Goal: Information Seeking & Learning: Learn about a topic

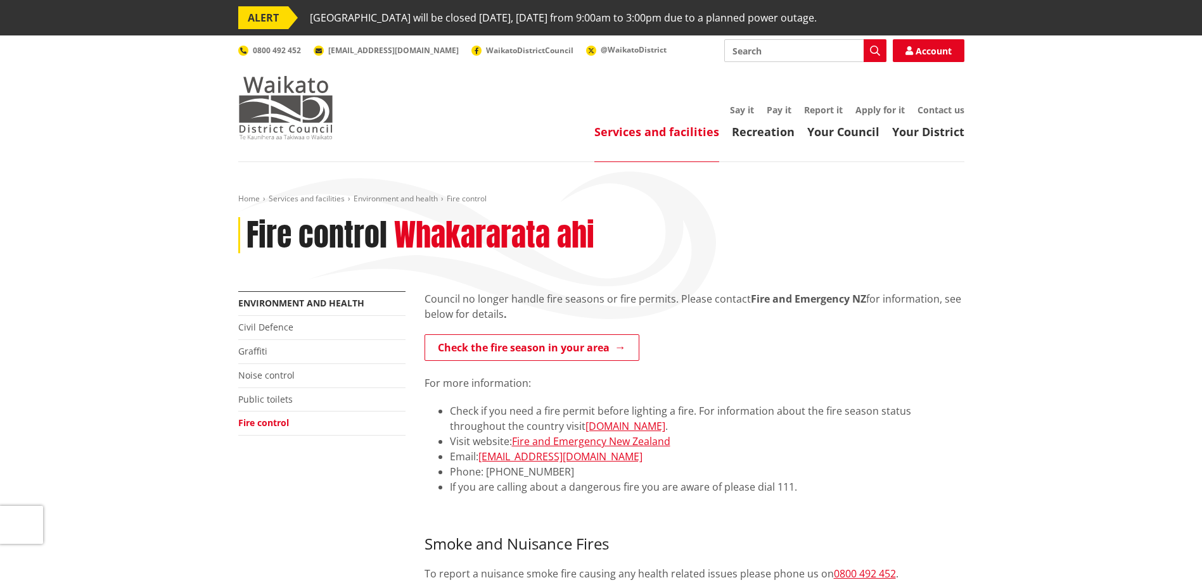
click at [302, 106] on img at bounding box center [285, 107] width 95 height 63
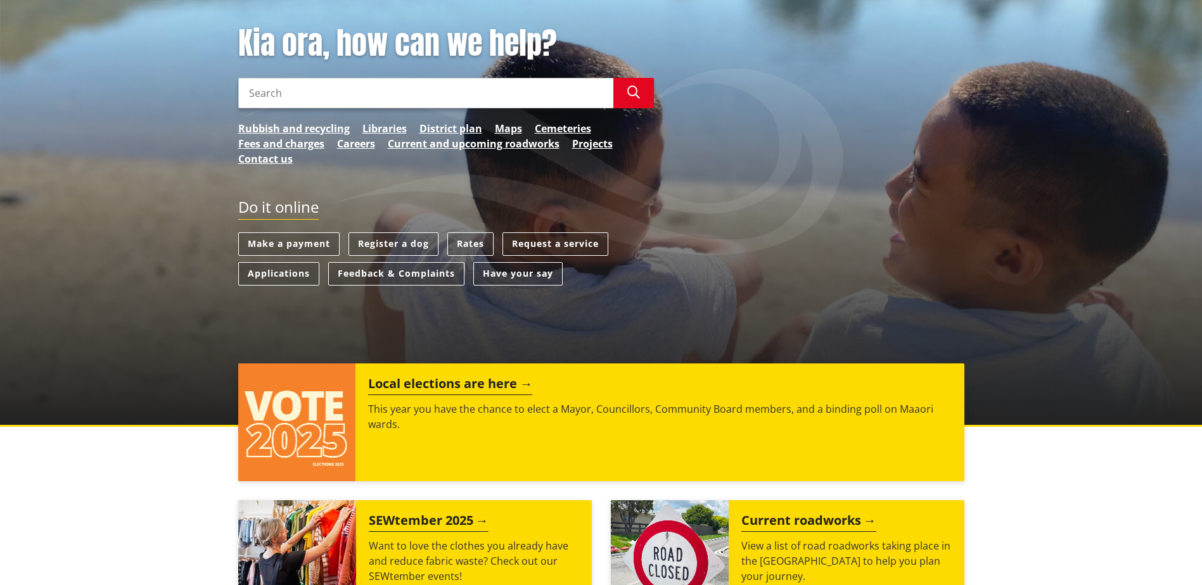
scroll to position [570, 0]
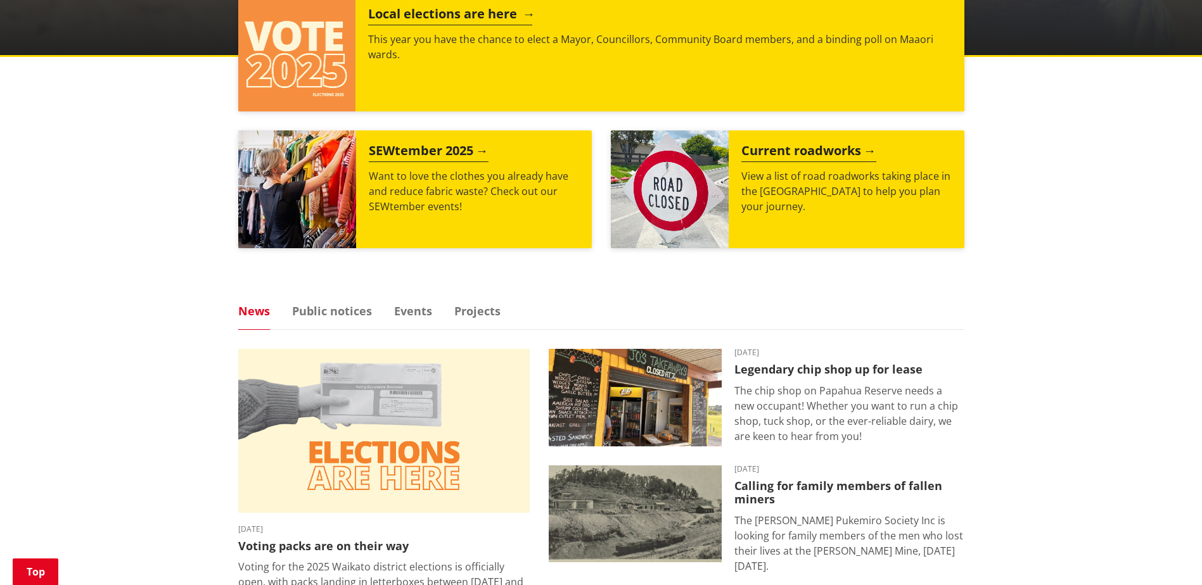
click at [300, 61] on img at bounding box center [297, 53] width 118 height 118
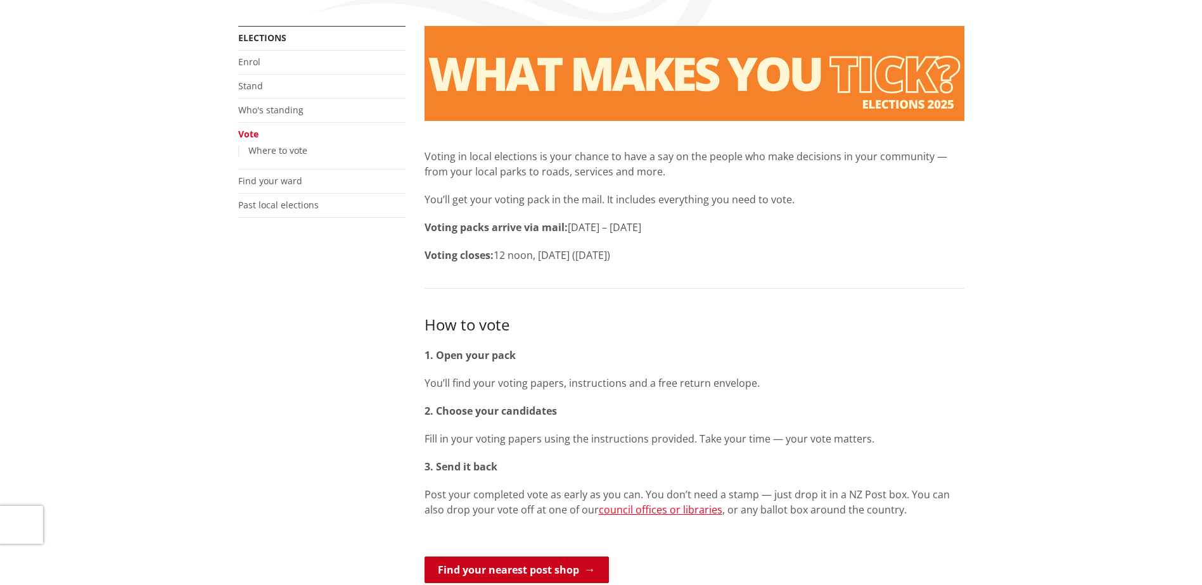
scroll to position [63, 0]
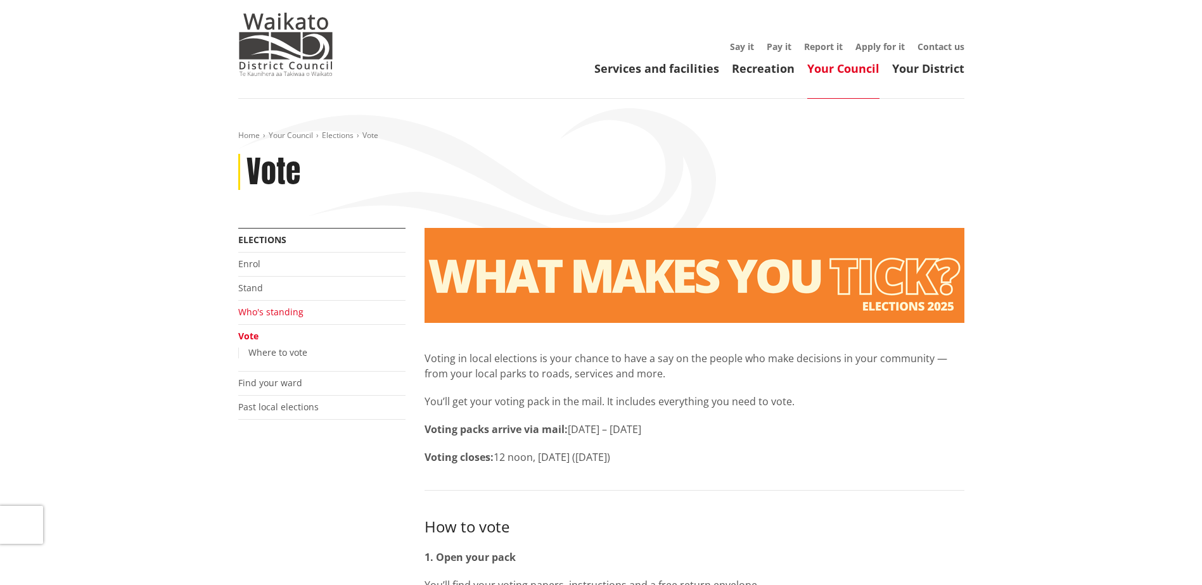
click at [274, 312] on link "Who's standing" at bounding box center [270, 312] width 65 height 12
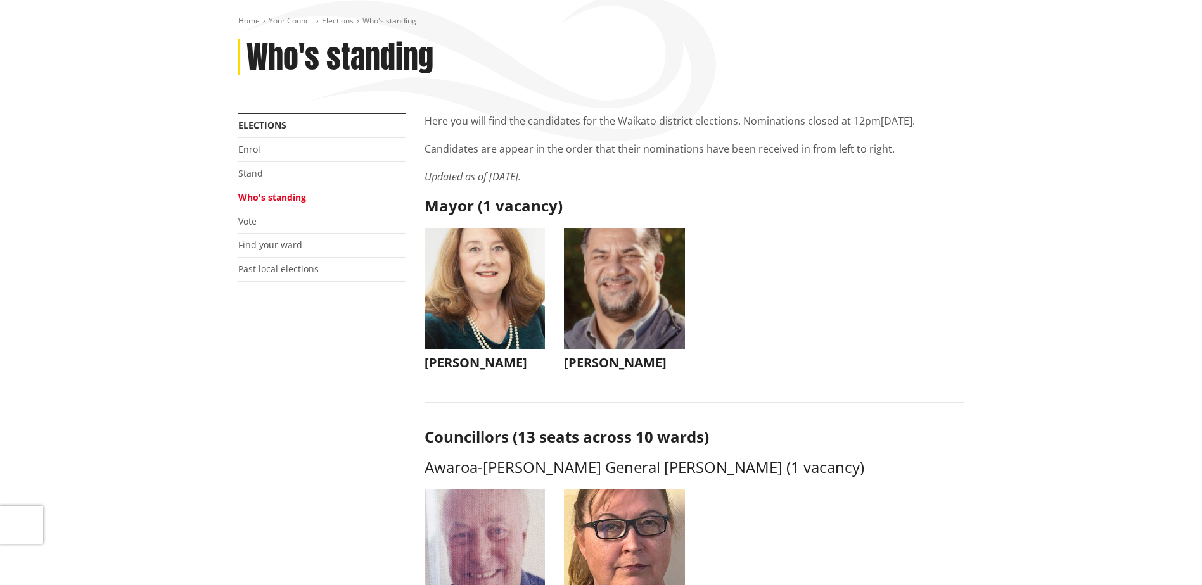
scroll to position [190, 0]
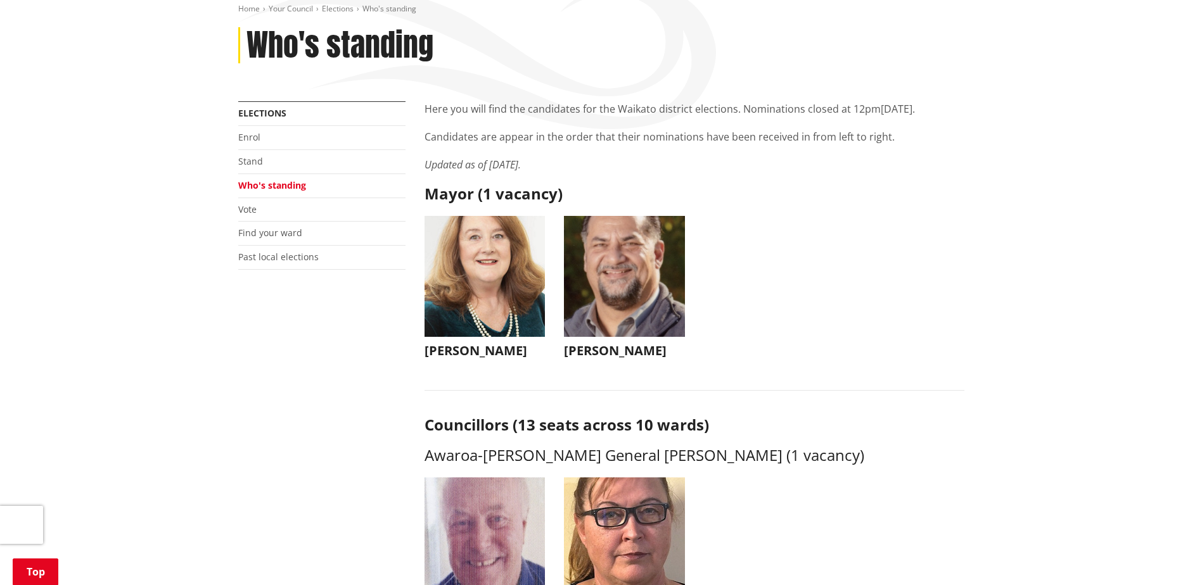
click at [481, 341] on button "[PERSON_NAME]" at bounding box center [485, 290] width 121 height 149
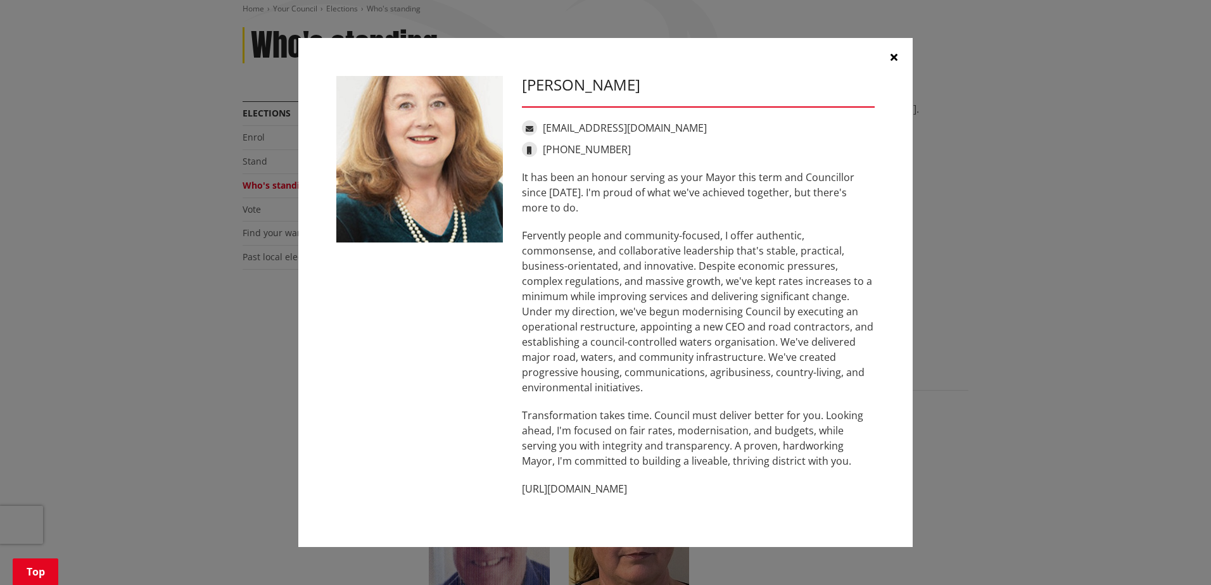
drag, startPoint x: 669, startPoint y: 488, endPoint x: 577, endPoint y: 494, distance: 92.7
click at [577, 494] on p "[URL][DOMAIN_NAME]" at bounding box center [698, 489] width 353 height 15
drag, startPoint x: 577, startPoint y: 494, endPoint x: 591, endPoint y: 508, distance: 19.7
click at [591, 508] on div "Jacqui Church jacqui@jacquichurch.com +64 21 869 976 It has been an honour serv…" at bounding box center [699, 293] width 372 height 434
drag, startPoint x: 665, startPoint y: 489, endPoint x: 579, endPoint y: 494, distance: 86.3
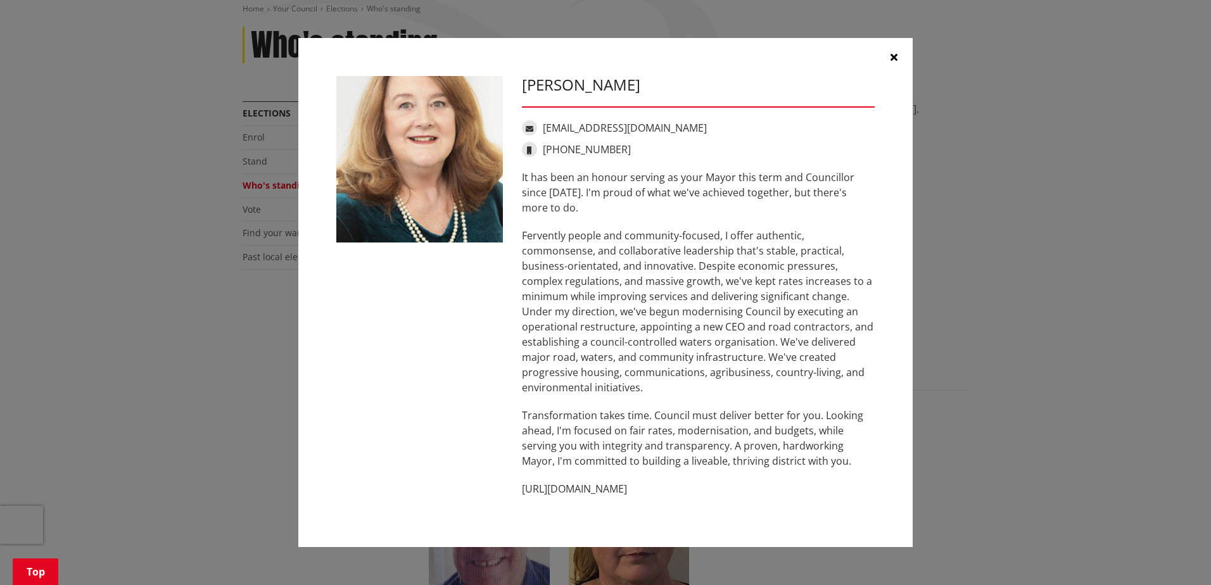
click at [579, 494] on p "[URL][DOMAIN_NAME]" at bounding box center [698, 489] width 353 height 15
copy p "jacquichurch.com"
click at [1002, 271] on div "Jacqui Church jacqui@jacquichurch.com +64 21 869 976 It has been an honour serv…" at bounding box center [605, 293] width 1161 height 548
click at [894, 56] on icon "button" at bounding box center [894, 57] width 7 height 10
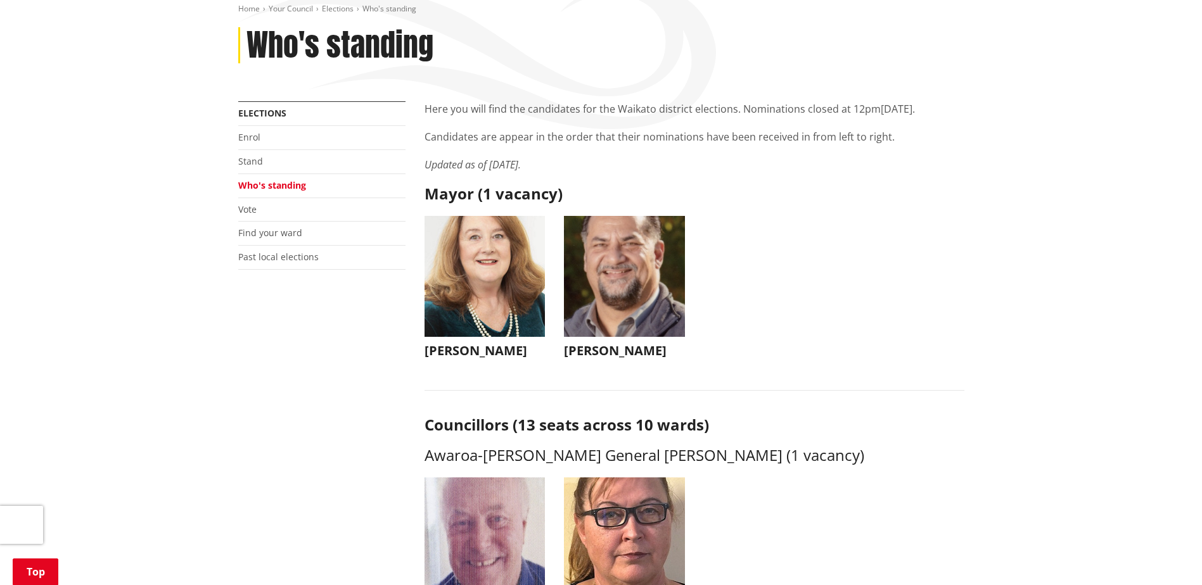
click at [636, 289] on img "button" at bounding box center [624, 276] width 121 height 121
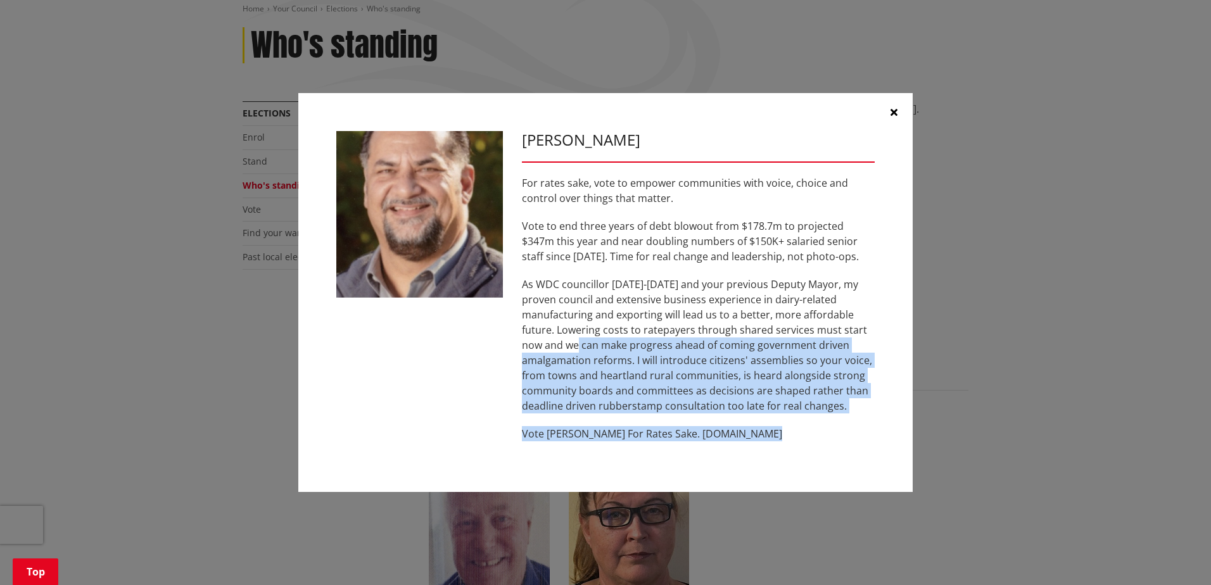
drag, startPoint x: 955, startPoint y: 335, endPoint x: 784, endPoint y: 452, distance: 207.4
click at [784, 452] on div "Aksel Bech For rates sake, vote to empower communities with voice, choice and c…" at bounding box center [605, 293] width 1161 height 438
click at [777, 456] on div "Aksel Bech For rates sake, vote to empower communities with voice, choice and c…" at bounding box center [605, 293] width 615 height 400
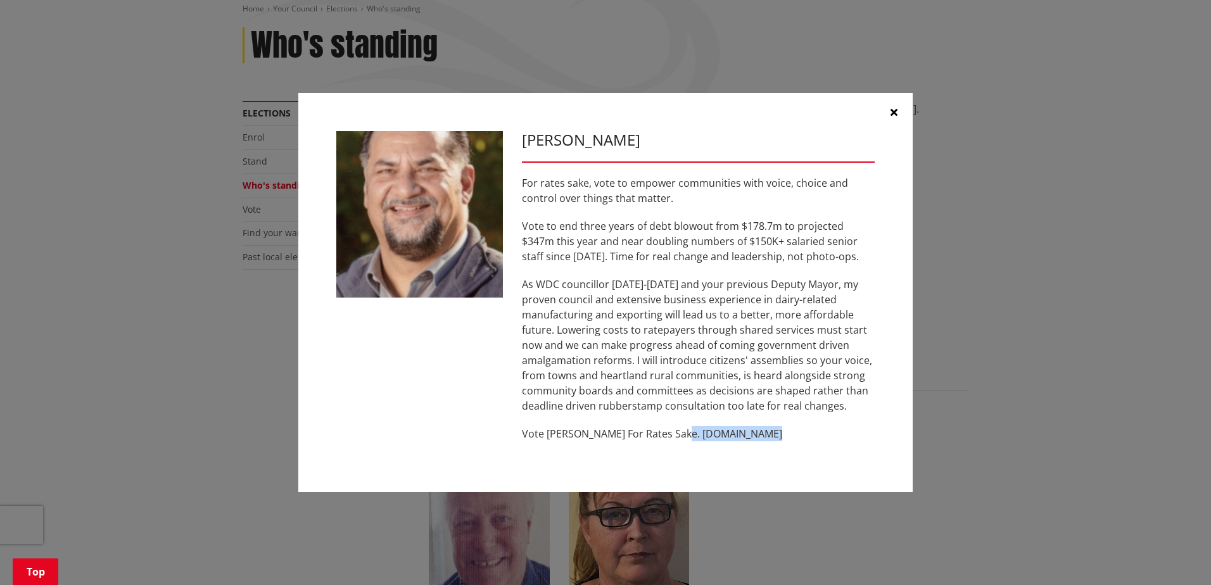
drag, startPoint x: 779, startPoint y: 432, endPoint x: 674, endPoint y: 436, distance: 105.9
click at [674, 436] on p "Vote [PERSON_NAME] For Rates Sake. [DOMAIN_NAME]" at bounding box center [698, 433] width 353 height 15
copy p "www.akselbech.nz"
click at [1021, 373] on div "Aksel Bech For rates sake, vote to empower communities with voice, choice and c…" at bounding box center [605, 293] width 1161 height 438
drag, startPoint x: 900, startPoint y: 108, endPoint x: 890, endPoint y: 105, distance: 10.8
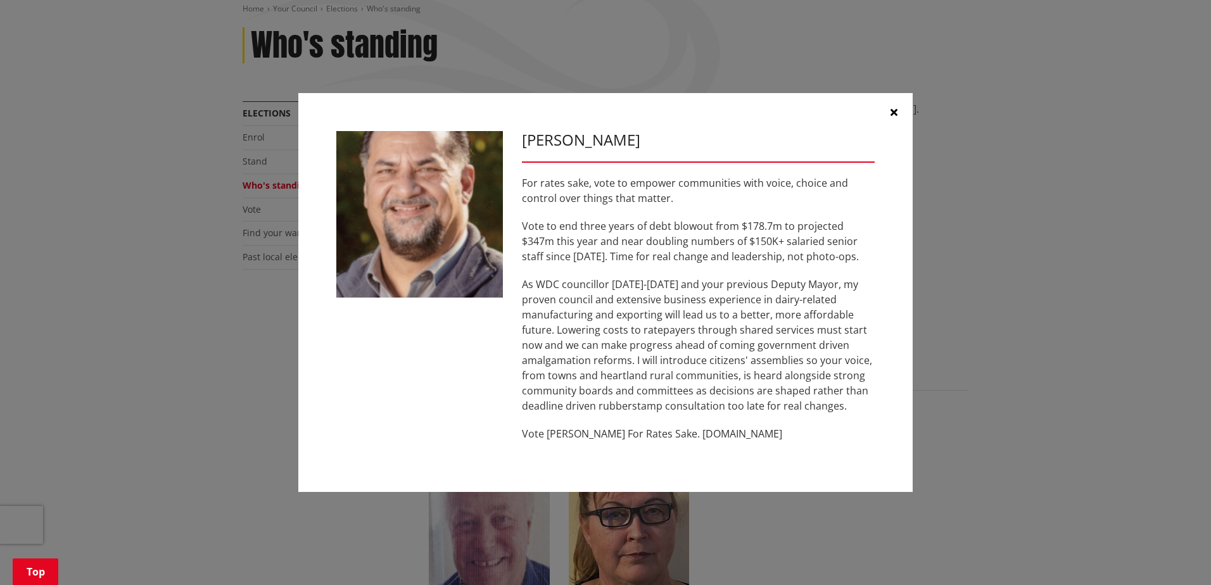
click at [895, 106] on button "button" at bounding box center [894, 112] width 38 height 38
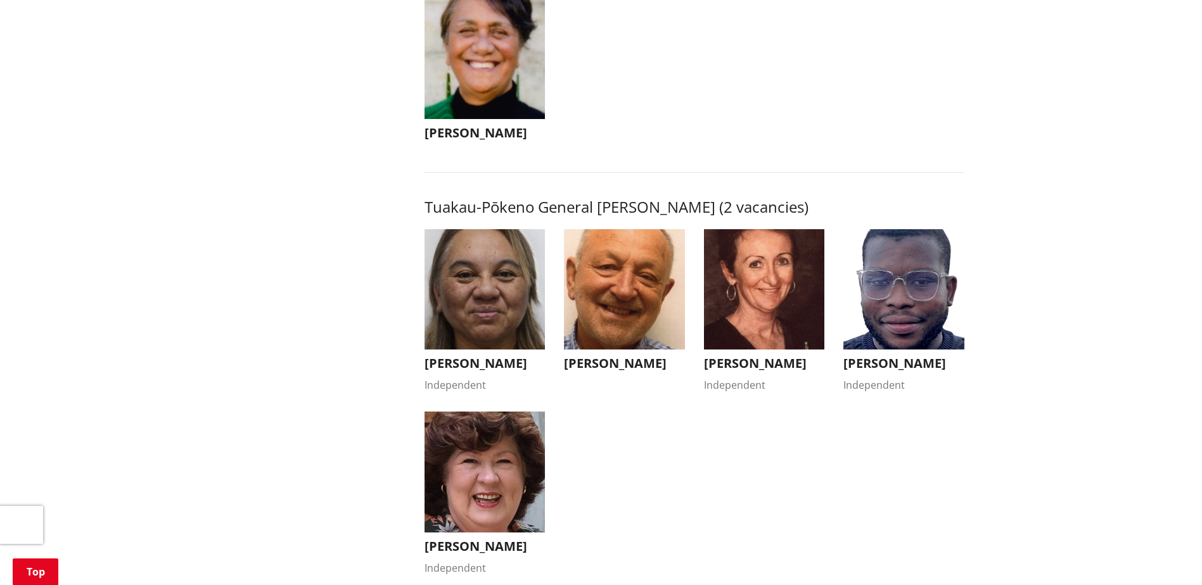
scroll to position [2091, 0]
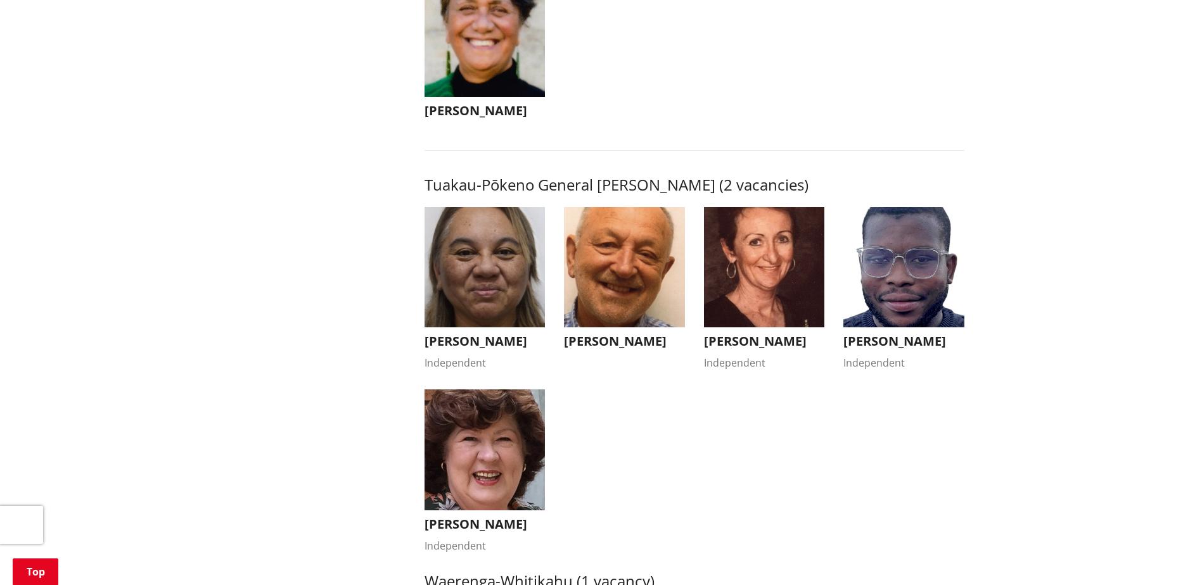
click at [916, 340] on h3 "[PERSON_NAME]" at bounding box center [903, 341] width 121 height 15
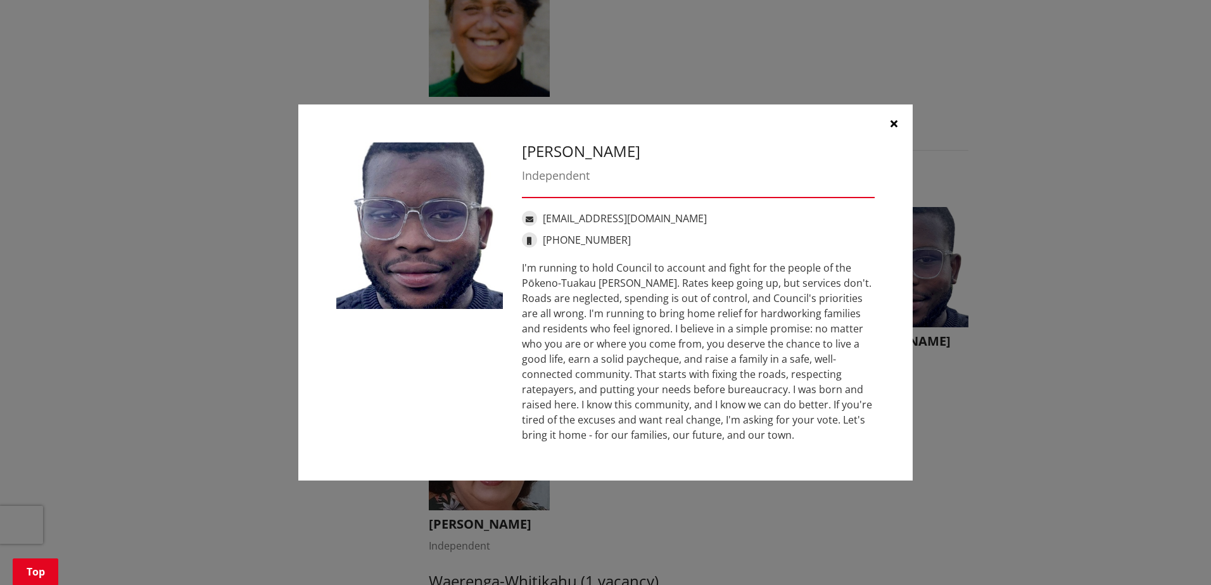
click at [994, 361] on div "Fabio Rodrigues Independent fabiorodrigueshq@gmail.com +64 210 841 7212" at bounding box center [605, 293] width 1161 height 414
click at [893, 125] on icon "button" at bounding box center [894, 123] width 7 height 10
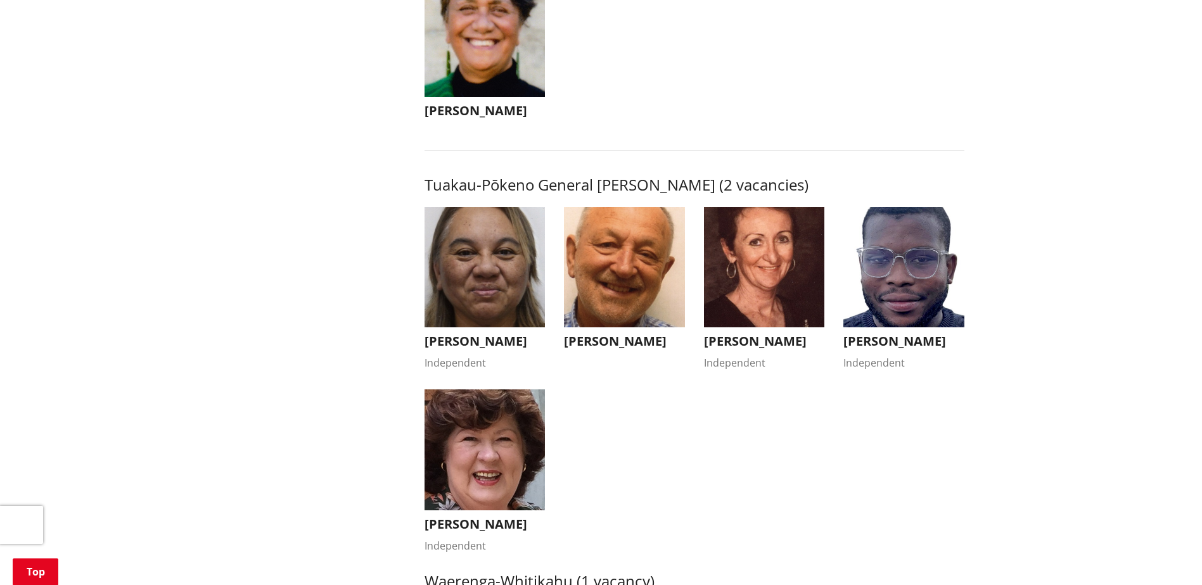
click at [779, 266] on img "button" at bounding box center [764, 267] width 121 height 121
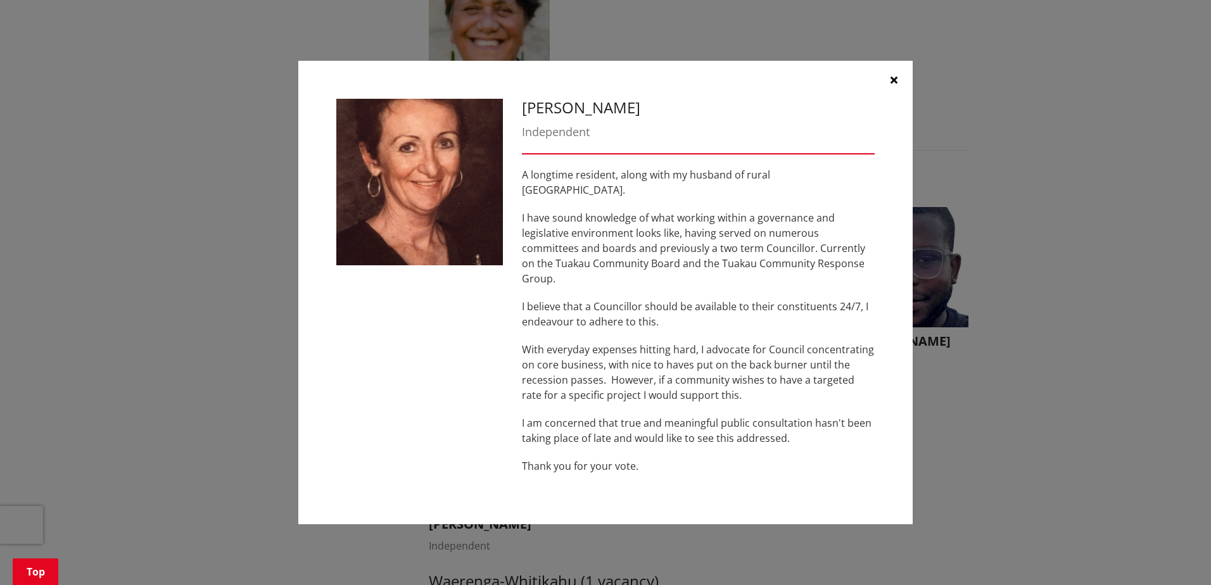
click at [1047, 293] on div "Stephanie Henderson Independent A longtime resident, along with my husband of r…" at bounding box center [605, 293] width 1161 height 502
click at [896, 85] on icon "button" at bounding box center [894, 80] width 7 height 10
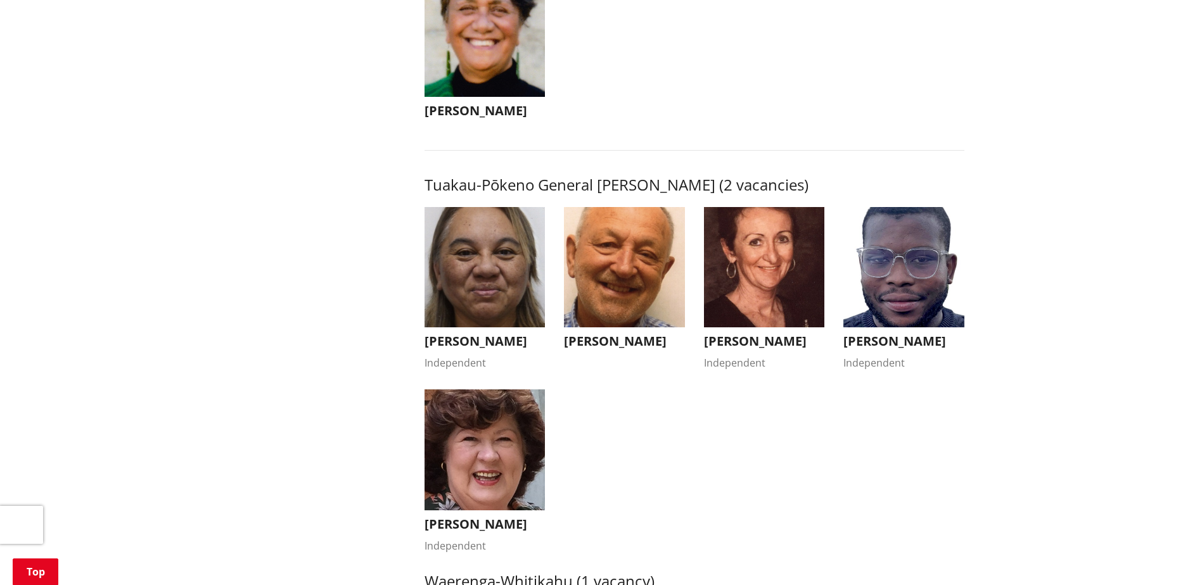
click at [561, 290] on li "Vern Reeve Vern Reeve Vern is the current Councillor for the Tuakau- Pokeno Gen…" at bounding box center [624, 289] width 140 height 164
click at [634, 285] on img "button" at bounding box center [624, 267] width 121 height 121
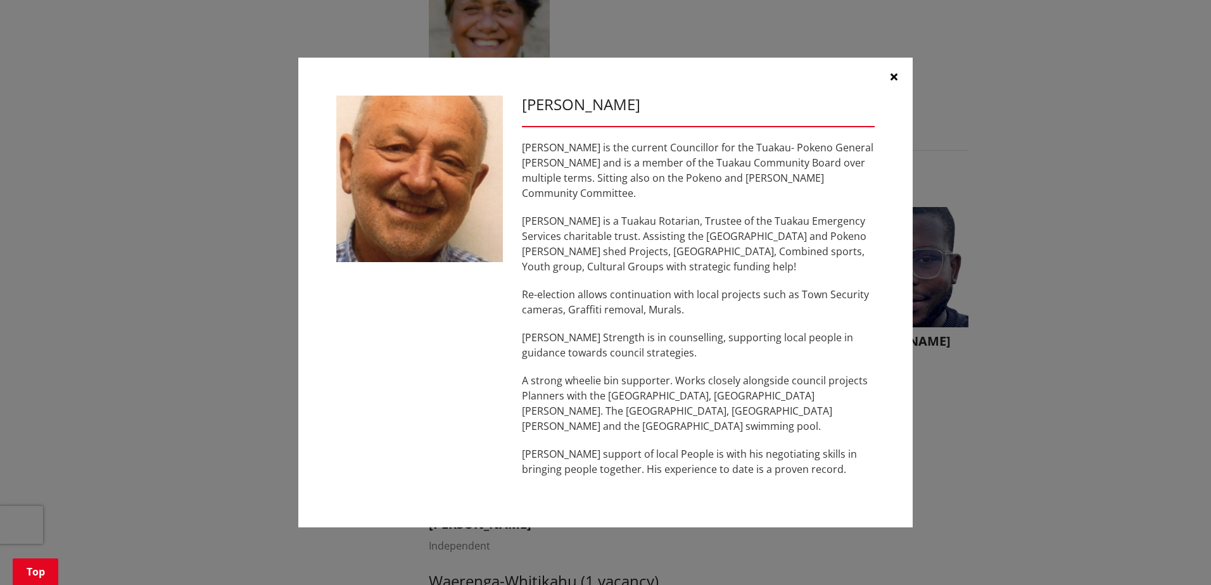
click at [972, 419] on div "Vern Reeve Vern is the current Councillor for the Tuakau- Pokeno General Ward a…" at bounding box center [605, 293] width 1161 height 509
click at [888, 83] on button "button" at bounding box center [894, 77] width 38 height 38
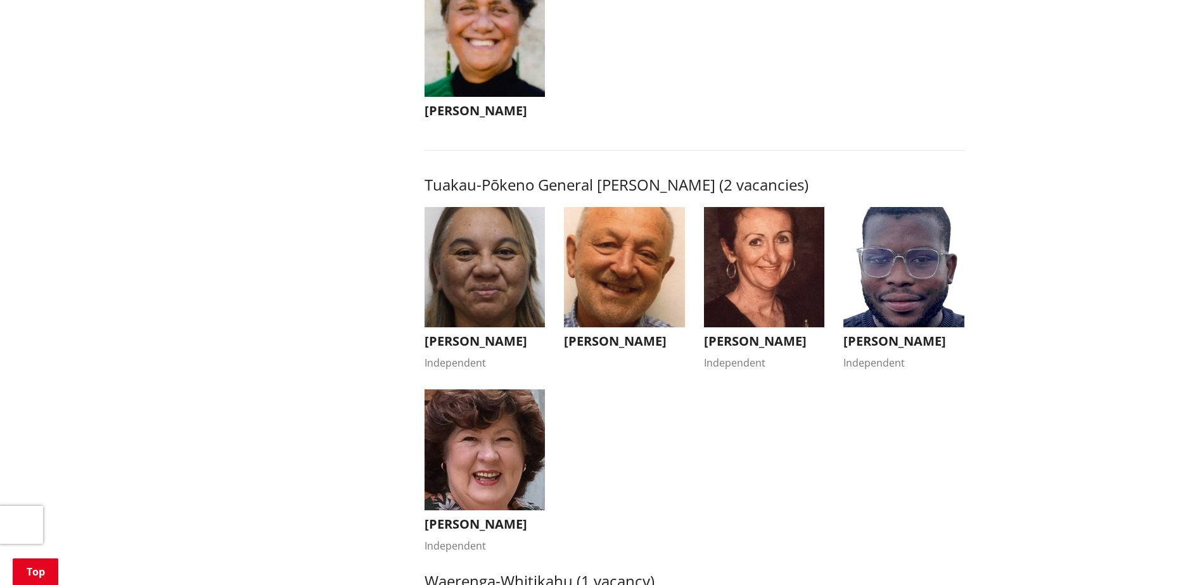
click at [513, 282] on img "button" at bounding box center [485, 267] width 121 height 121
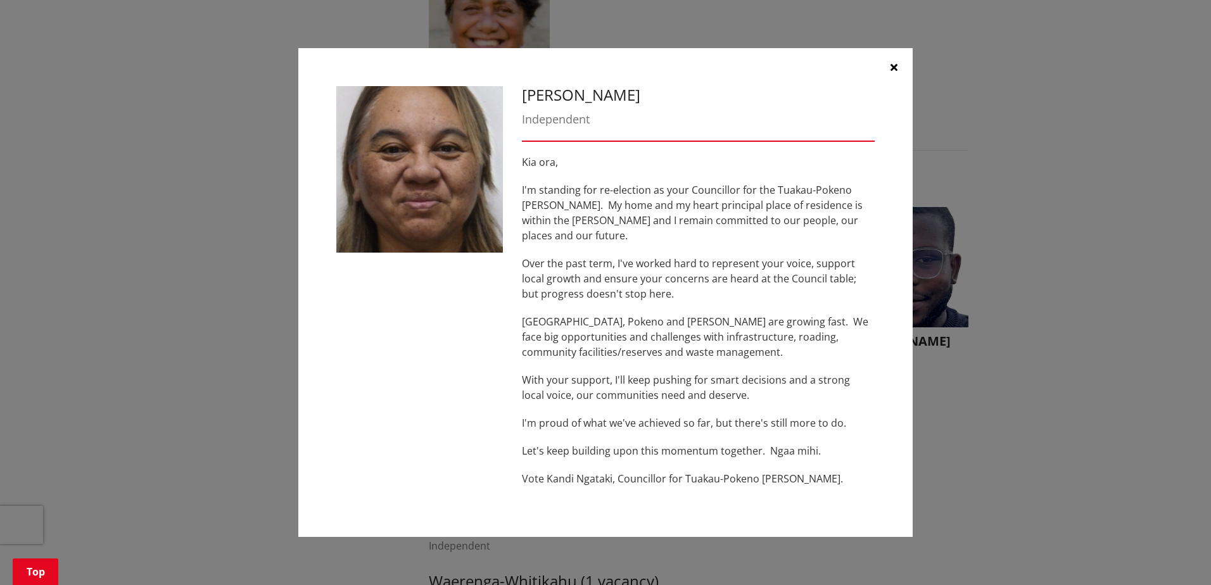
click at [1069, 309] on div "Kandi Ngataki Independent Kia ora, I'm standing for re-election as your Council…" at bounding box center [605, 292] width 1161 height 527
click at [895, 72] on icon "button" at bounding box center [894, 67] width 7 height 10
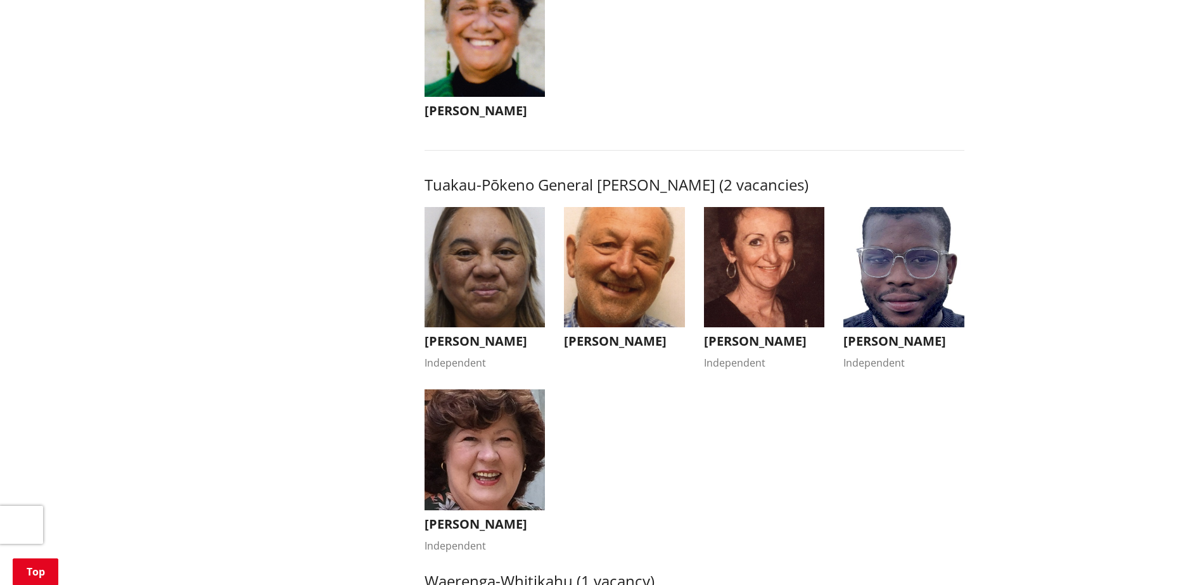
click at [491, 464] on img "button" at bounding box center [485, 450] width 121 height 121
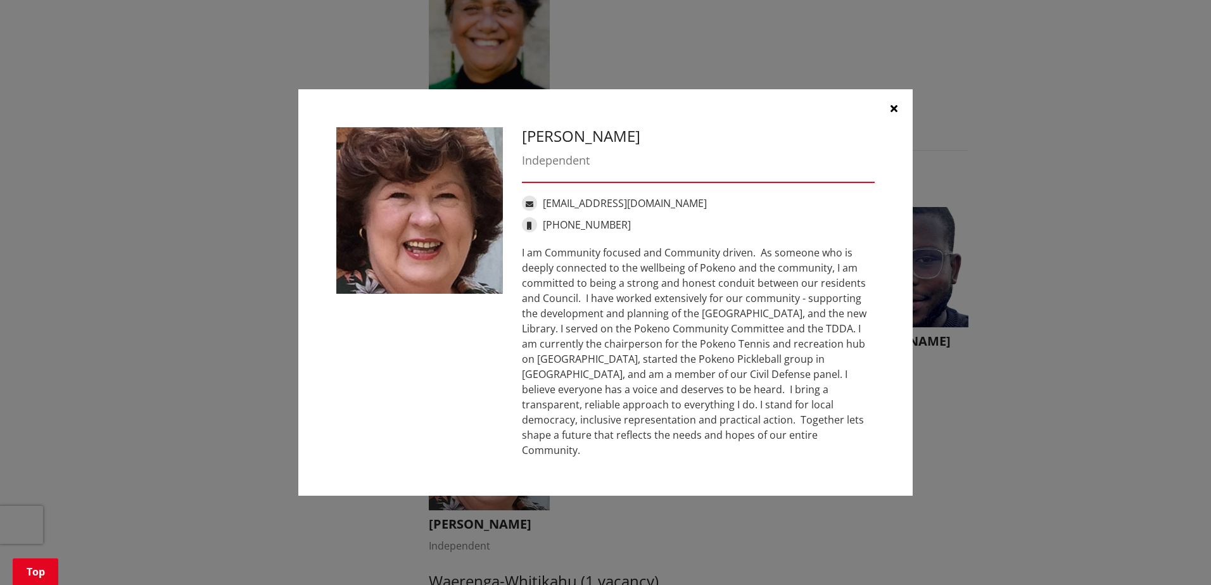
click at [1005, 413] on div "Bronwyn Heath Independent bronwynannheath@gmail.com +64 210 750 599" at bounding box center [605, 292] width 1161 height 445
click at [895, 113] on icon "button" at bounding box center [894, 108] width 7 height 10
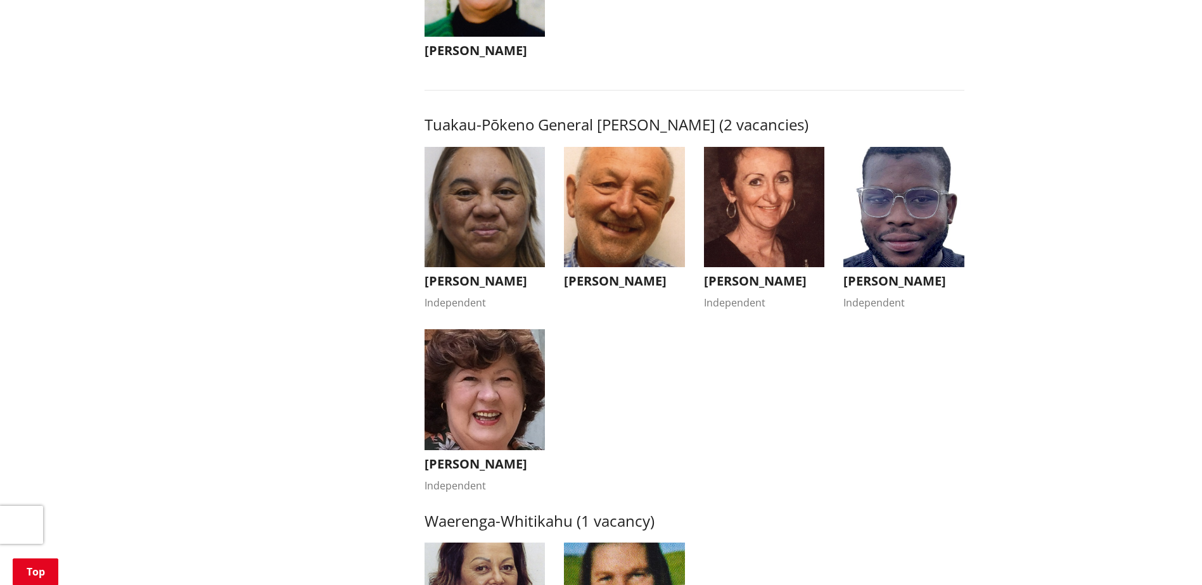
scroll to position [2408, 0]
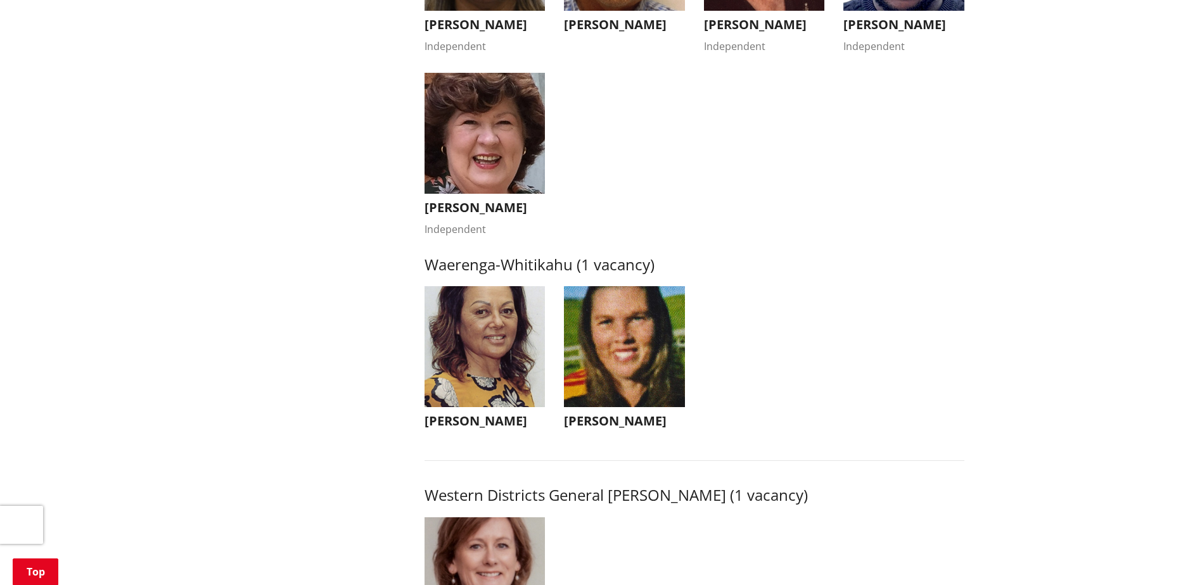
click at [454, 383] on img "button" at bounding box center [485, 346] width 121 height 121
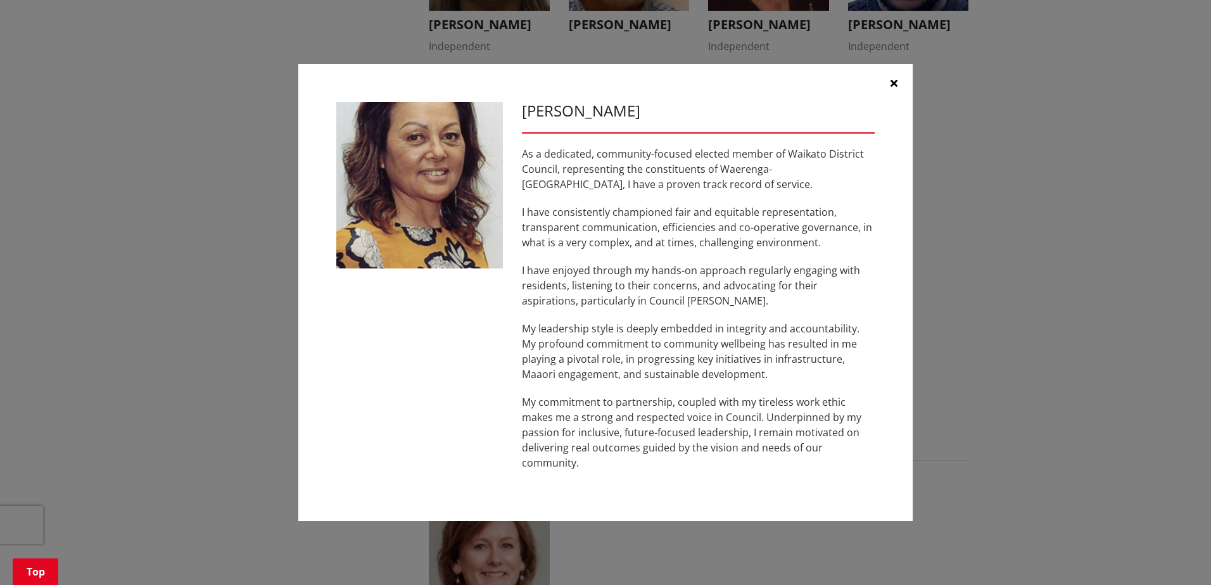
click at [993, 279] on div "Marlene Raumati As a dedicated, community-focused elected member of Waikato Dis…" at bounding box center [605, 293] width 1161 height 496
click at [894, 84] on icon "button" at bounding box center [894, 83] width 7 height 10
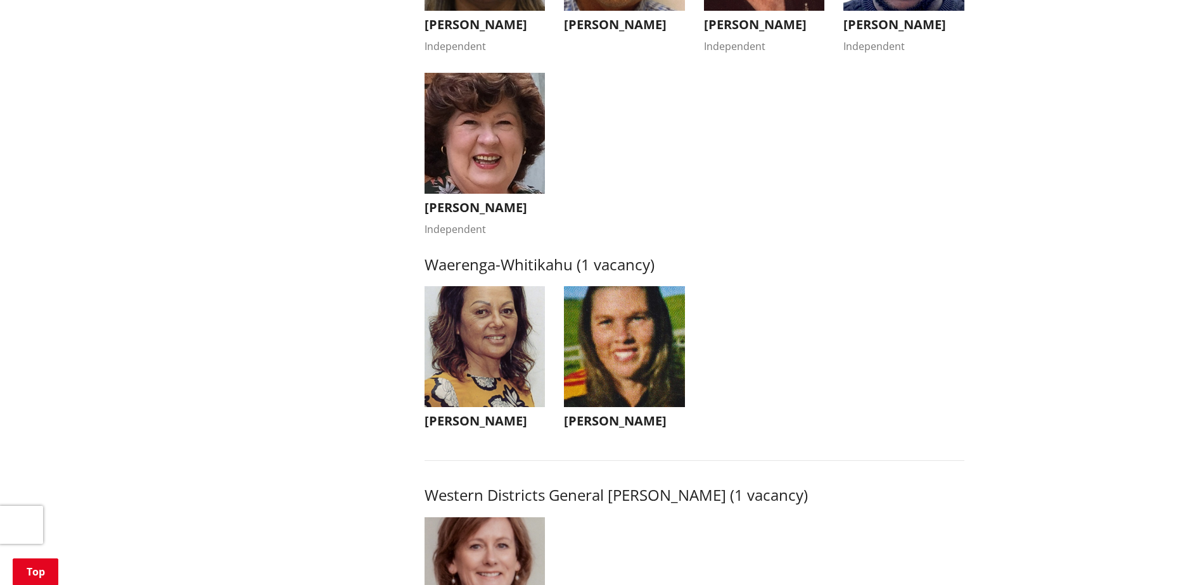
click at [625, 369] on img "button" at bounding box center [624, 346] width 121 height 121
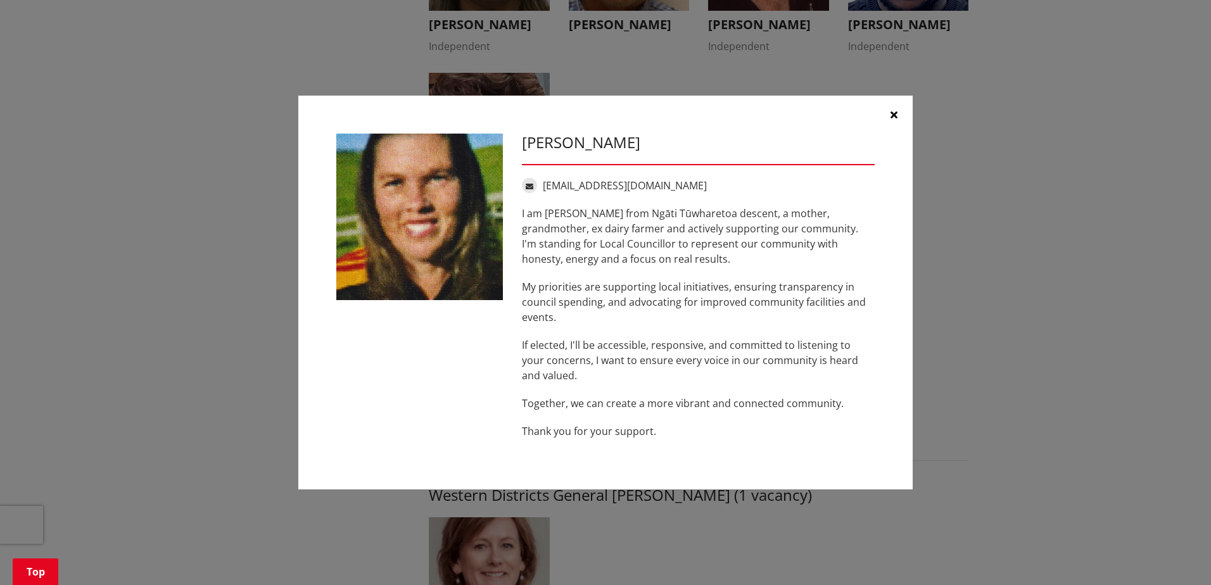
click at [966, 290] on div "Denise Dickinson denisedickinson008@gmail.com I am Denise Dickinson from Ngāti …" at bounding box center [605, 293] width 1161 height 433
click at [895, 108] on button "button" at bounding box center [894, 115] width 38 height 38
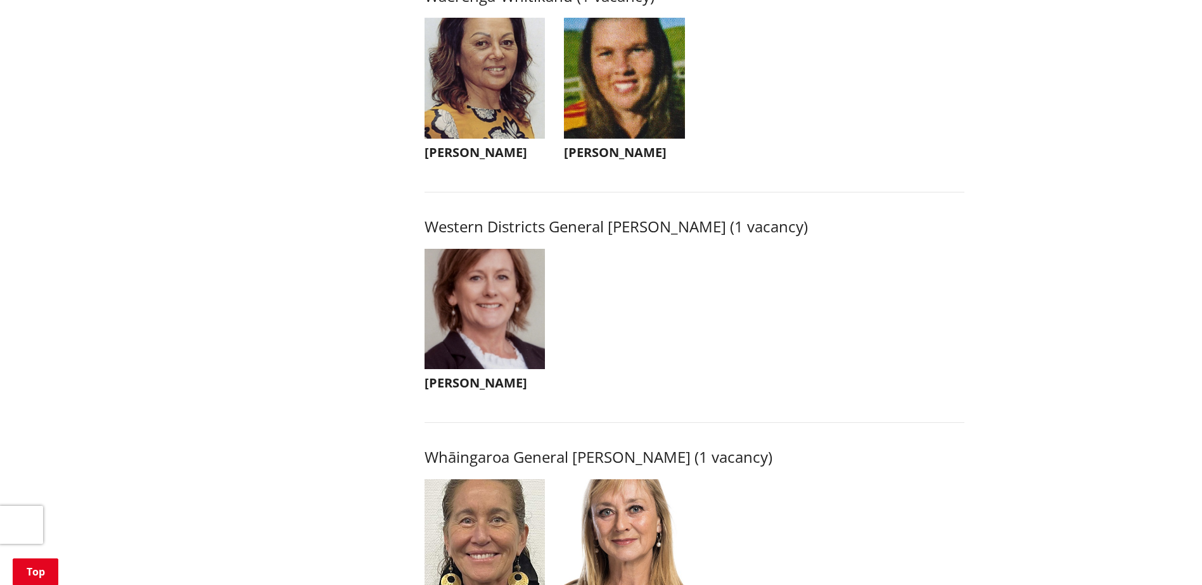
scroll to position [2725, 0]
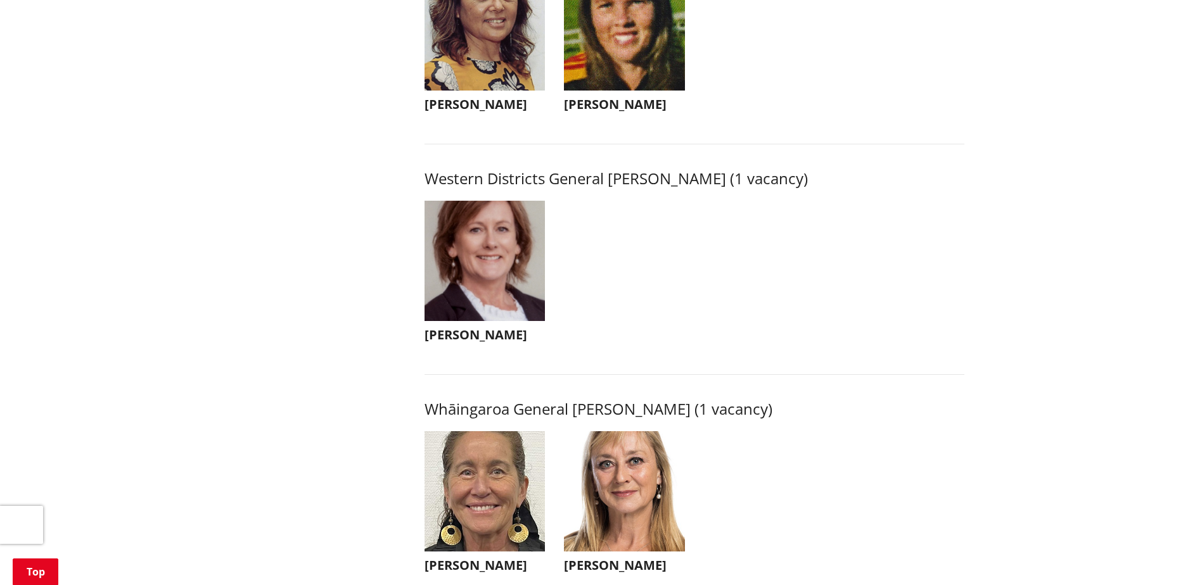
click at [496, 288] on img "button" at bounding box center [485, 261] width 121 height 121
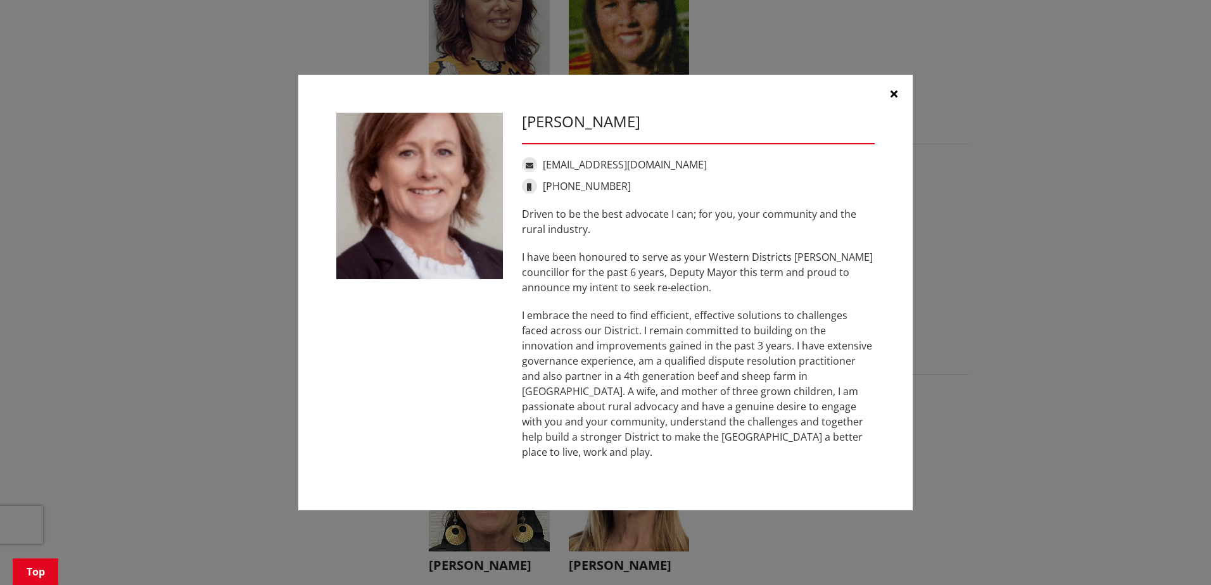
click at [988, 277] on div "Carolyn Eyre caroeyre05@gmail.com +64 21 594 747 Driven to be the best advocate…" at bounding box center [605, 293] width 1161 height 475
click at [891, 99] on icon "button" at bounding box center [894, 94] width 7 height 10
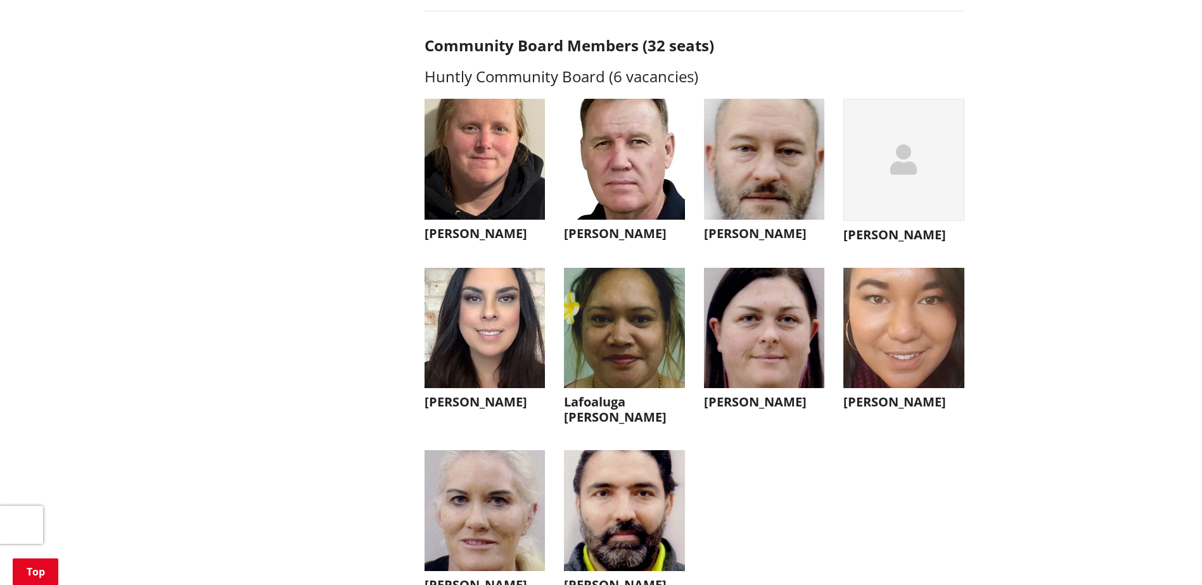
scroll to position [3358, 0]
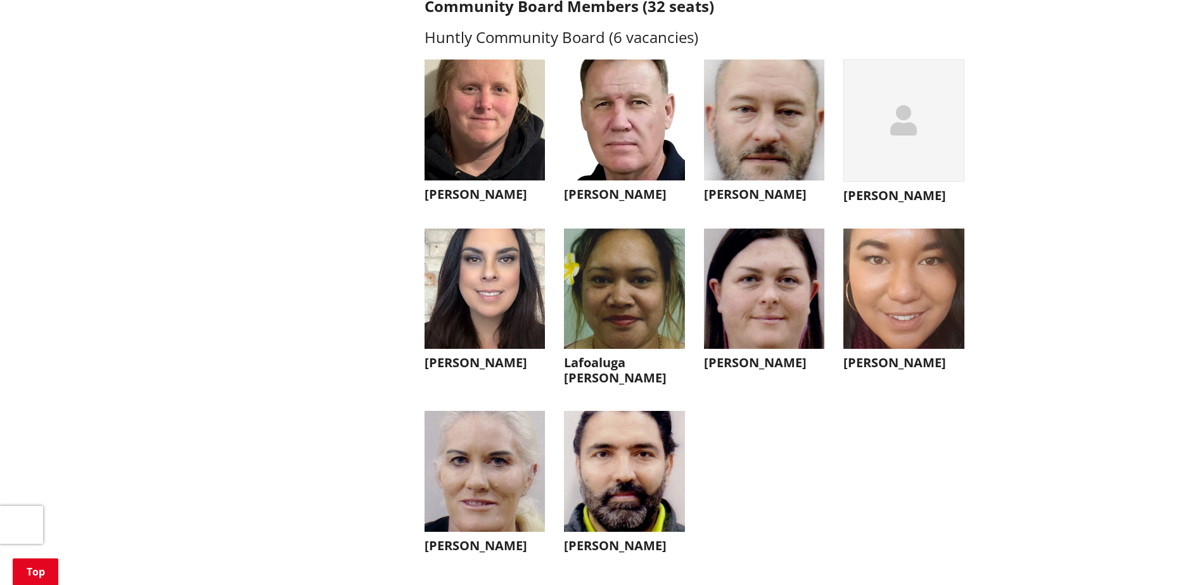
click at [639, 495] on img "button" at bounding box center [624, 471] width 121 height 121
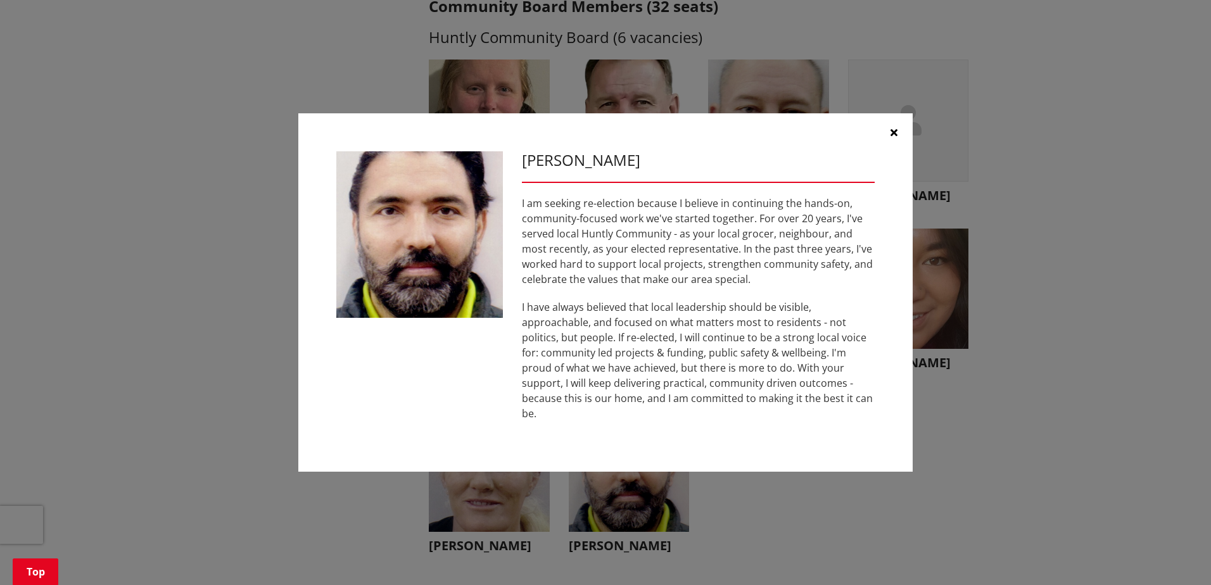
click at [993, 406] on div "Jas Sandhu I am seeking re-election because I believe in continuing the hands-o…" at bounding box center [605, 292] width 1161 height 397
click at [890, 136] on button "button" at bounding box center [894, 132] width 38 height 38
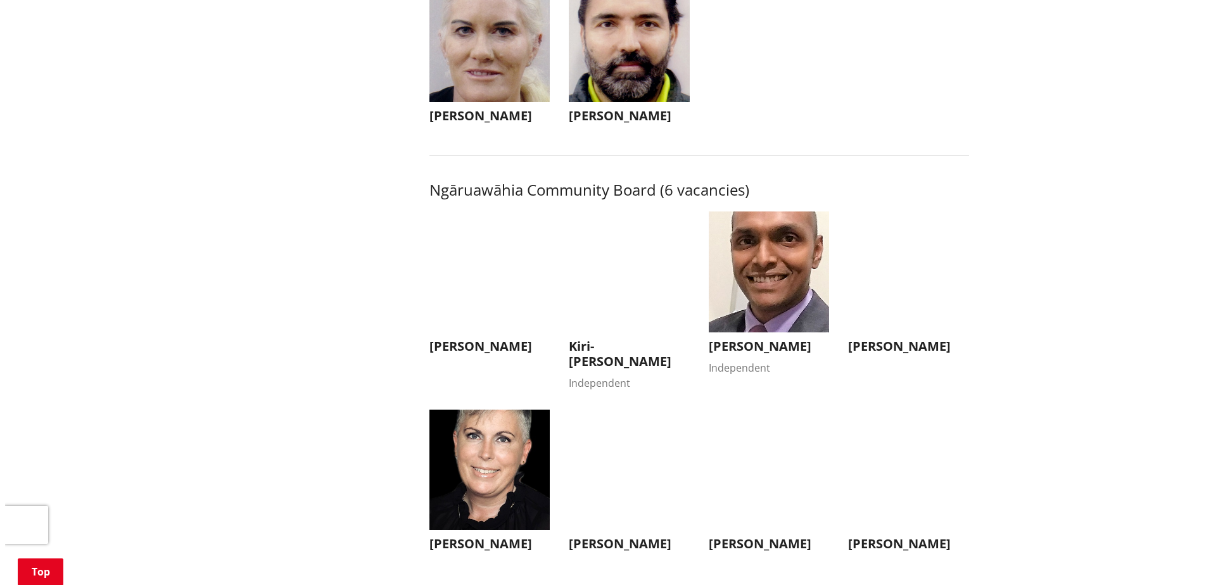
scroll to position [3802, 0]
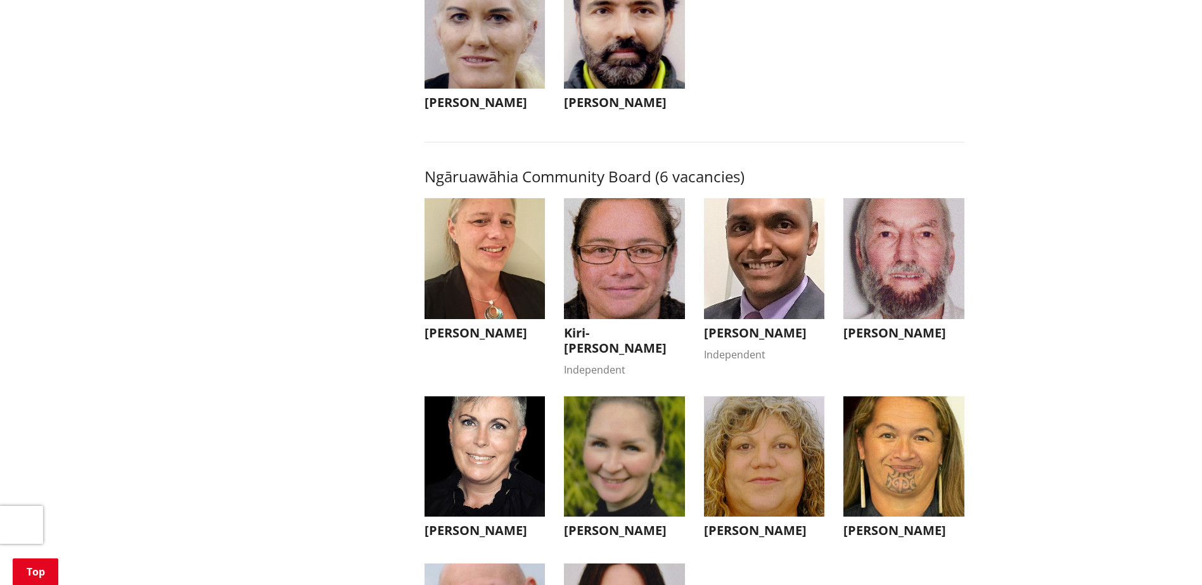
click at [750, 262] on img "button" at bounding box center [764, 258] width 121 height 121
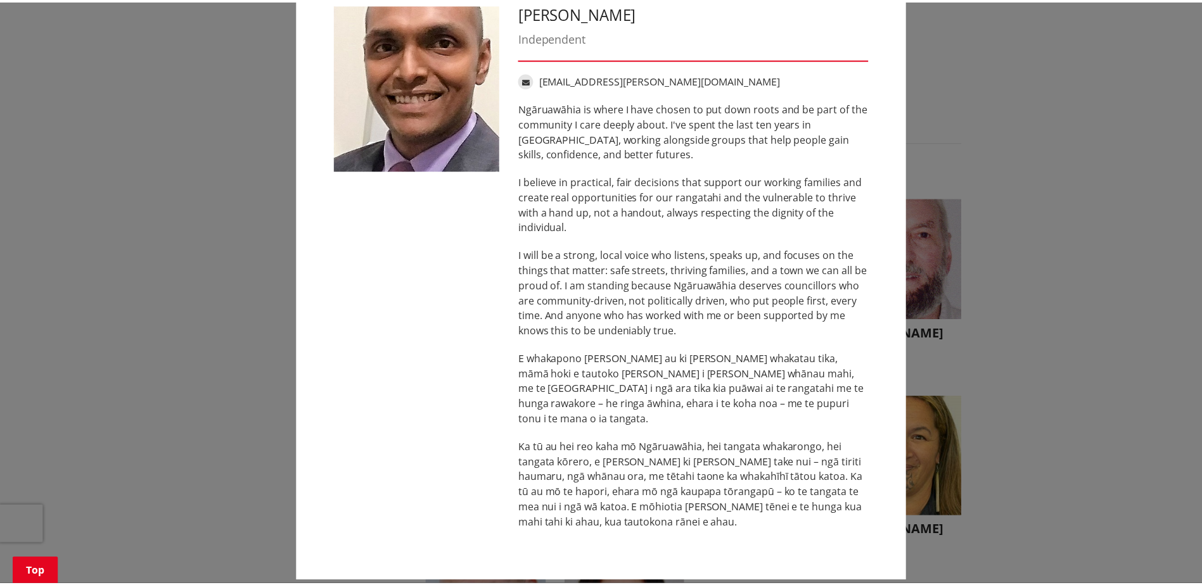
scroll to position [0, 0]
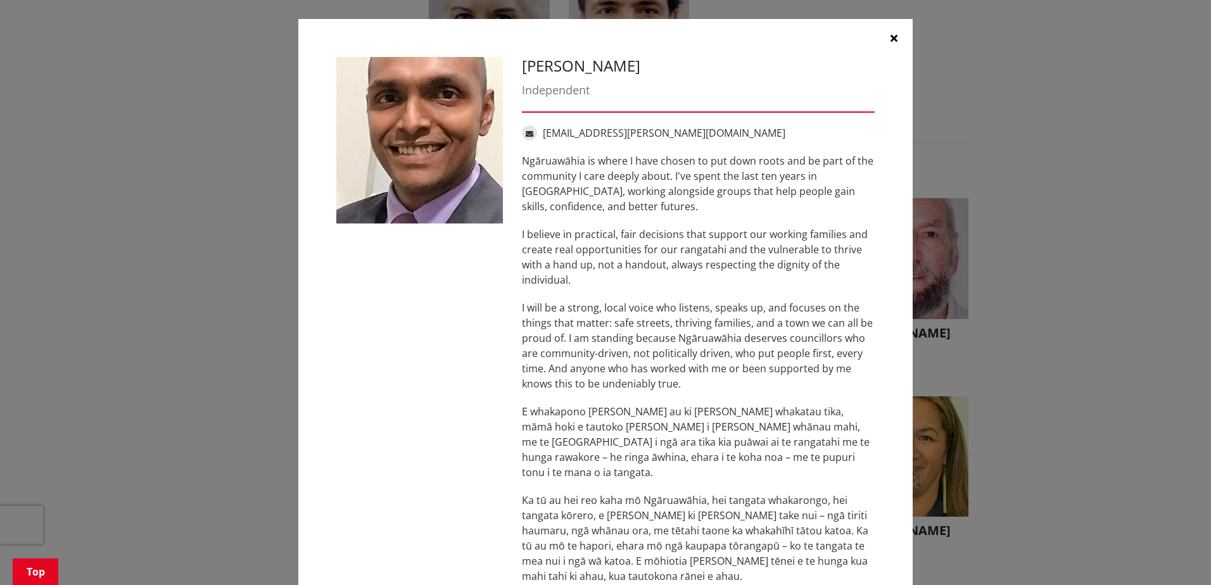
click at [891, 34] on icon "button" at bounding box center [894, 38] width 7 height 10
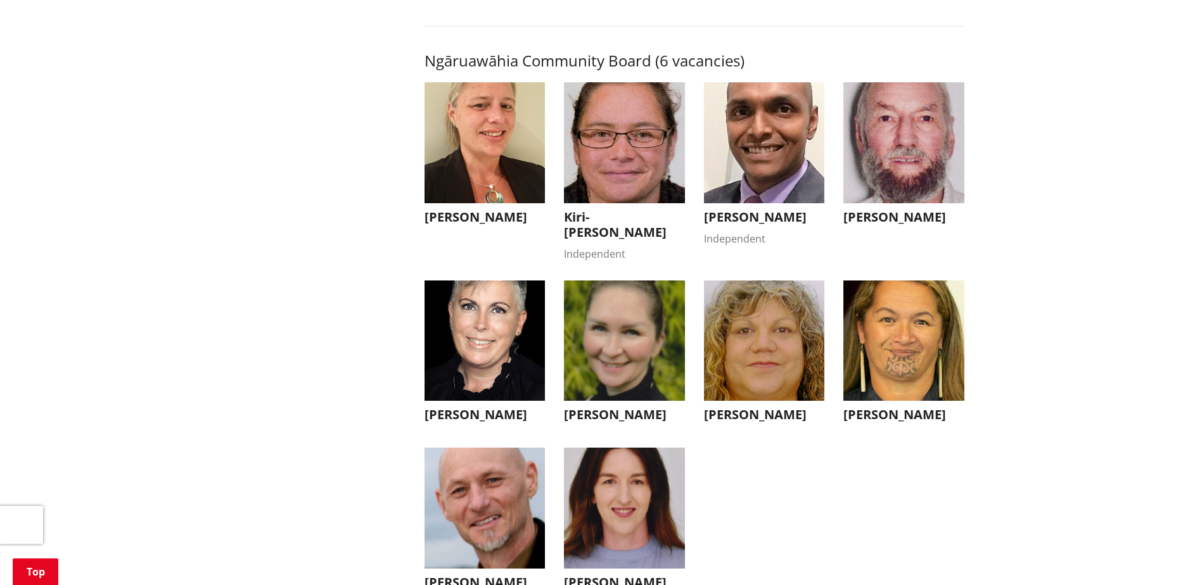
scroll to position [4118, 0]
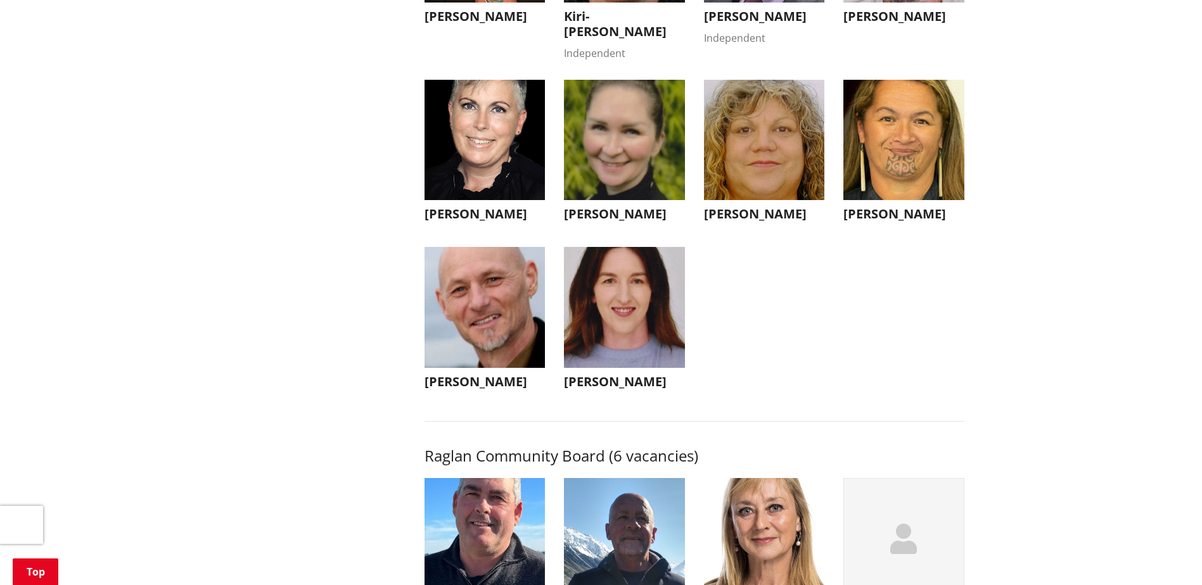
click at [618, 162] on img "button" at bounding box center [624, 140] width 121 height 121
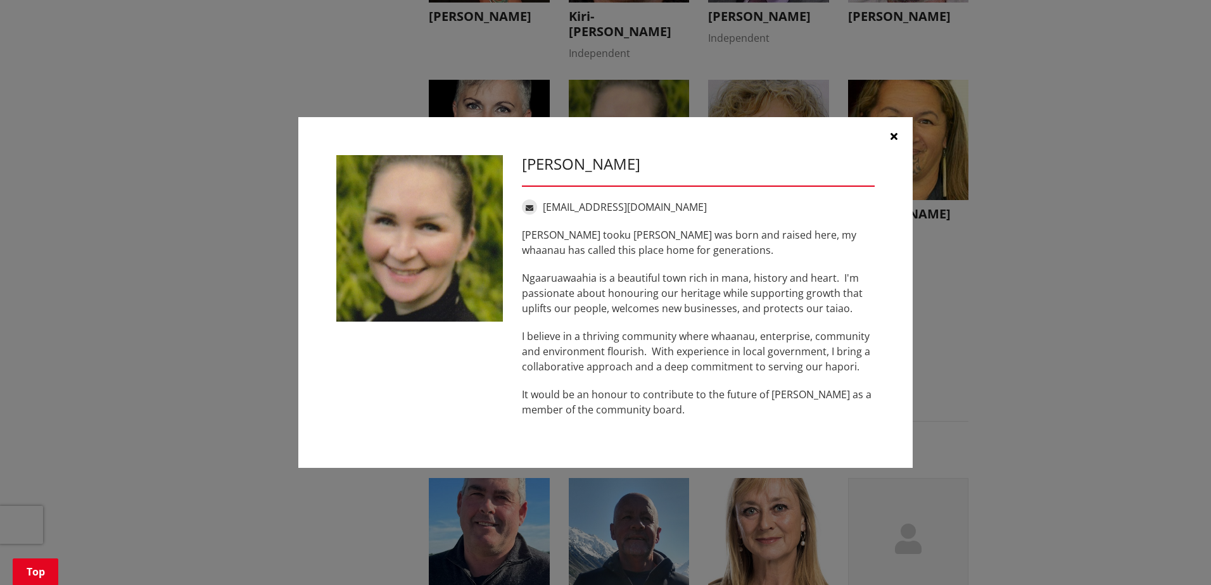
click at [889, 128] on button "button" at bounding box center [894, 136] width 38 height 38
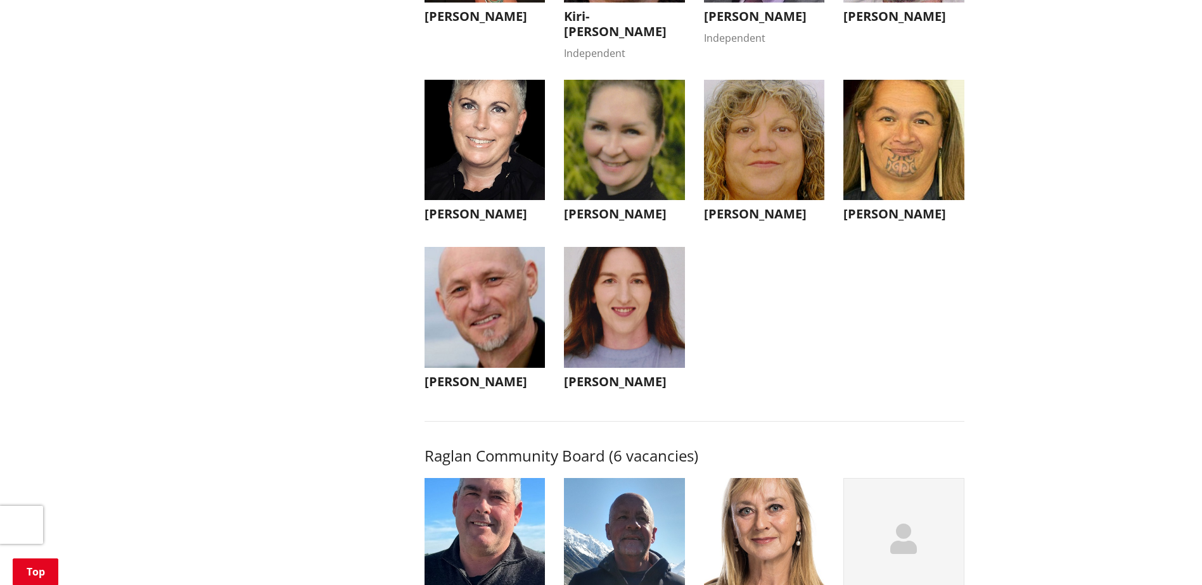
click at [521, 177] on img "button" at bounding box center [485, 140] width 121 height 121
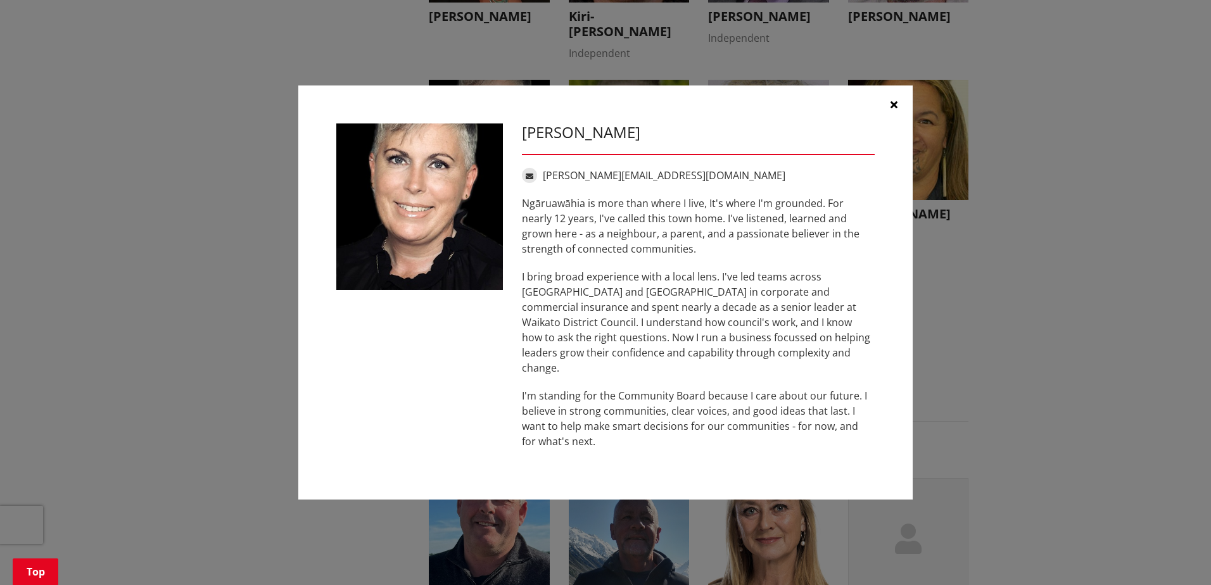
click at [1026, 169] on div "Angela Parquist angela@peoplebeforepaper.co.nz Ngāruawāhia is more than where I…" at bounding box center [605, 293] width 1161 height 453
click at [889, 110] on button "button" at bounding box center [894, 105] width 38 height 38
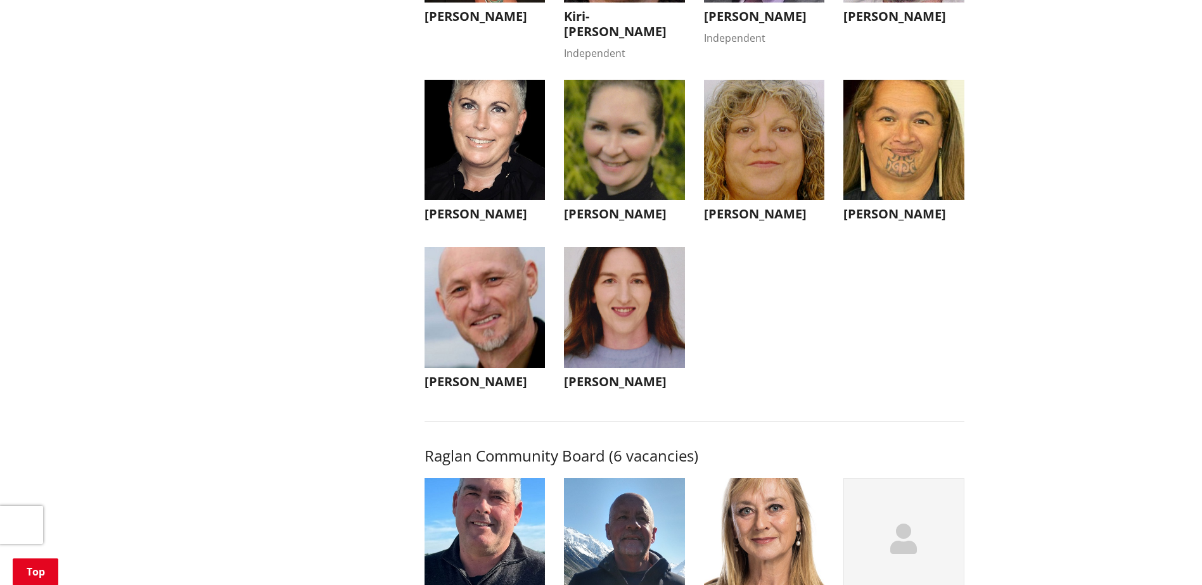
click at [493, 362] on img "button" at bounding box center [485, 307] width 121 height 121
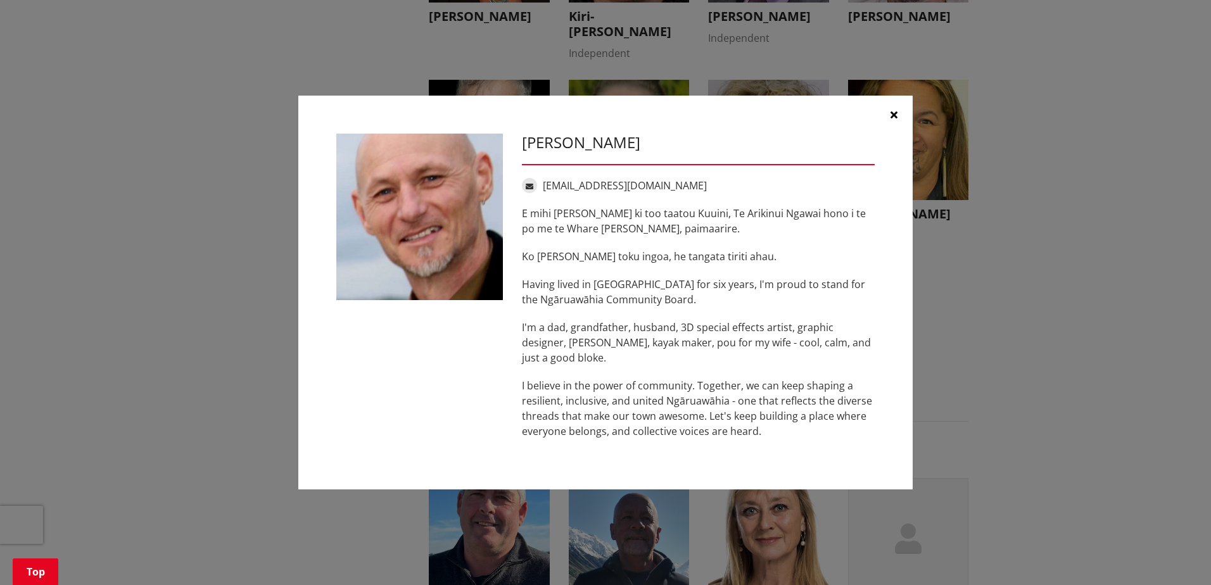
click at [1056, 320] on div "Steve Hutt headcased@gmail.com E mihi ana ki too taatou Kuuini, Te Arikinui Nga…" at bounding box center [605, 293] width 1161 height 433
drag, startPoint x: 885, startPoint y: 112, endPoint x: 891, endPoint y: 113, distance: 7.2
click at [889, 113] on button "button" at bounding box center [894, 115] width 38 height 38
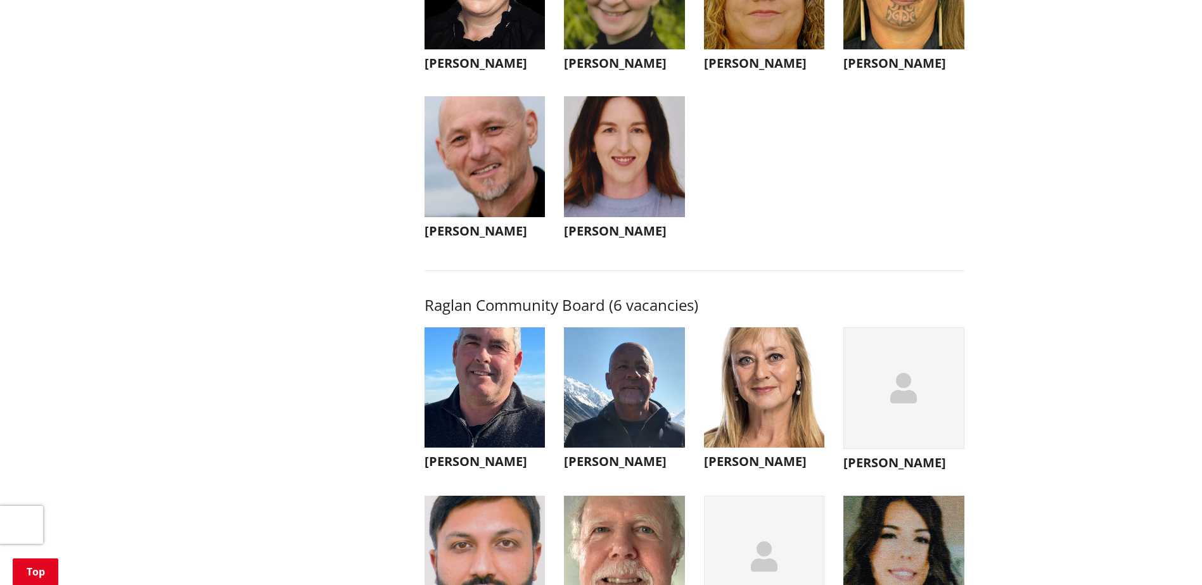
scroll to position [4562, 0]
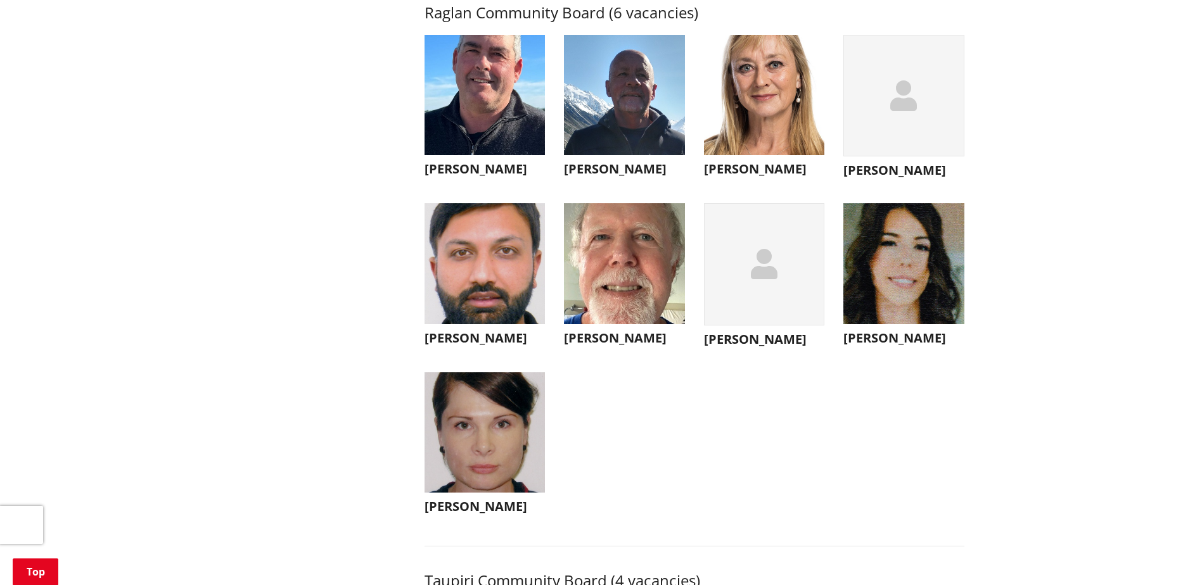
click at [445, 305] on img "button" at bounding box center [485, 263] width 121 height 121
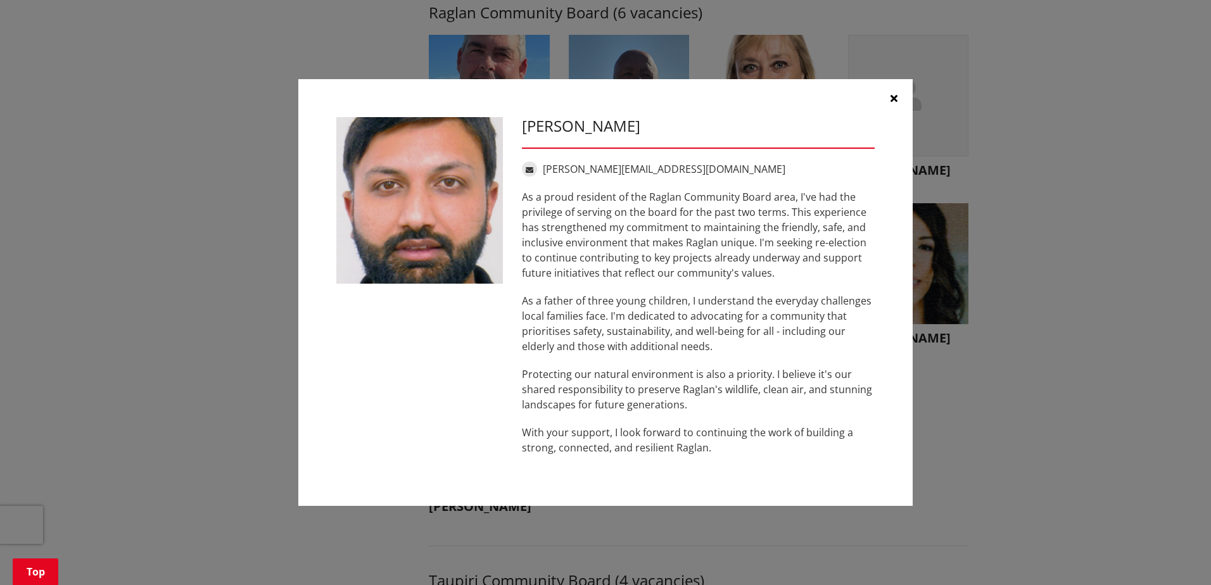
click at [1031, 440] on div "Satnam Bains satnam.bainsnz@gmail.com As a proud resident of the Raglan Communi…" at bounding box center [605, 293] width 1161 height 466
click at [891, 93] on icon "button" at bounding box center [894, 98] width 7 height 10
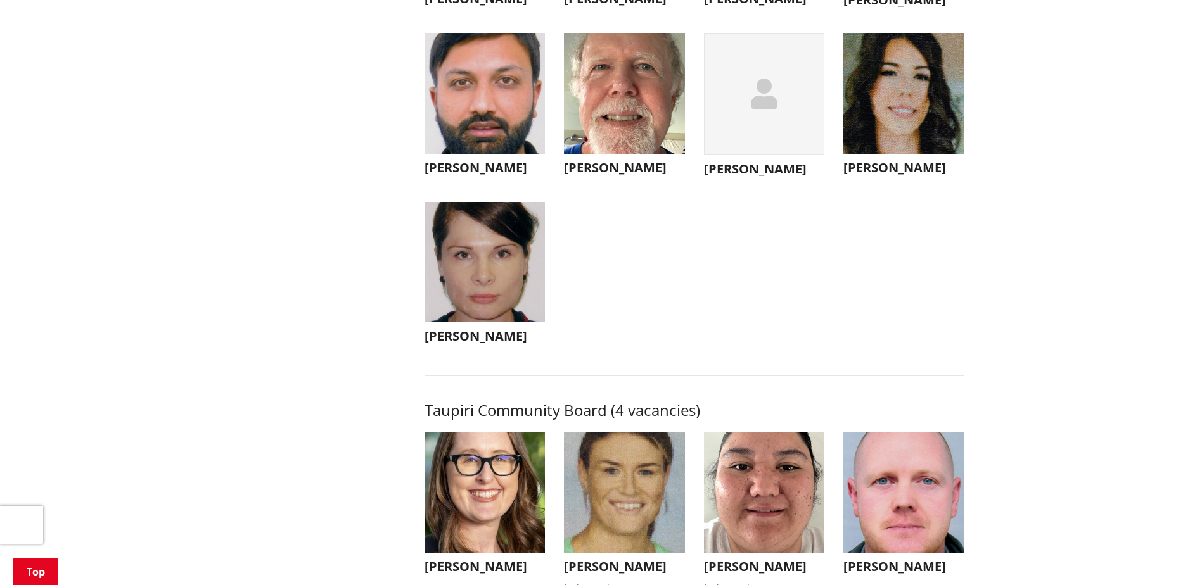
scroll to position [5069, 0]
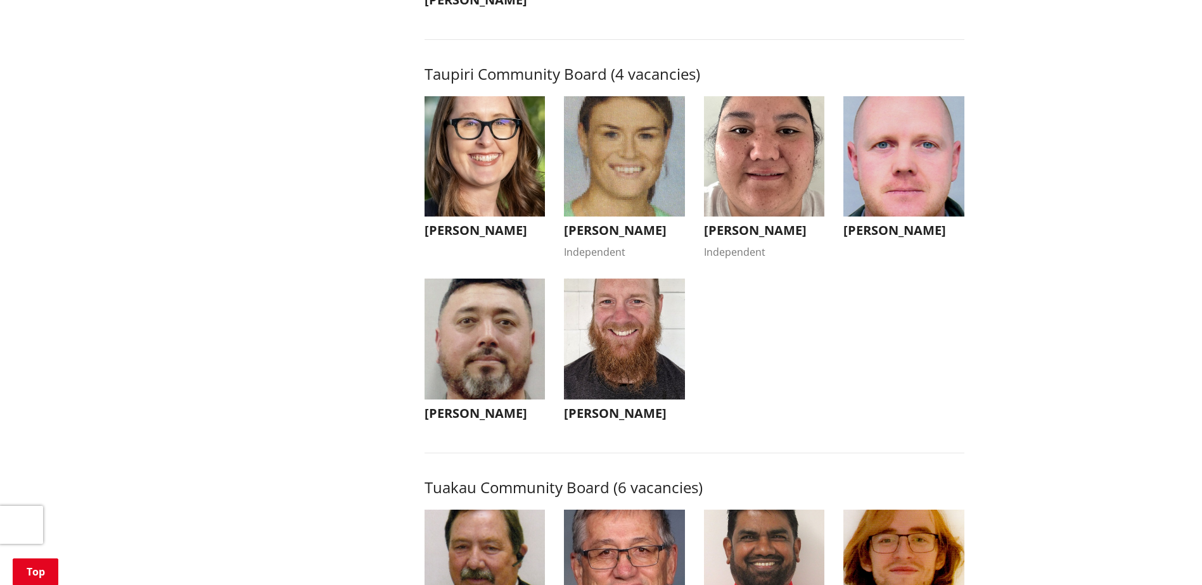
click at [641, 400] on img "button" at bounding box center [624, 339] width 121 height 121
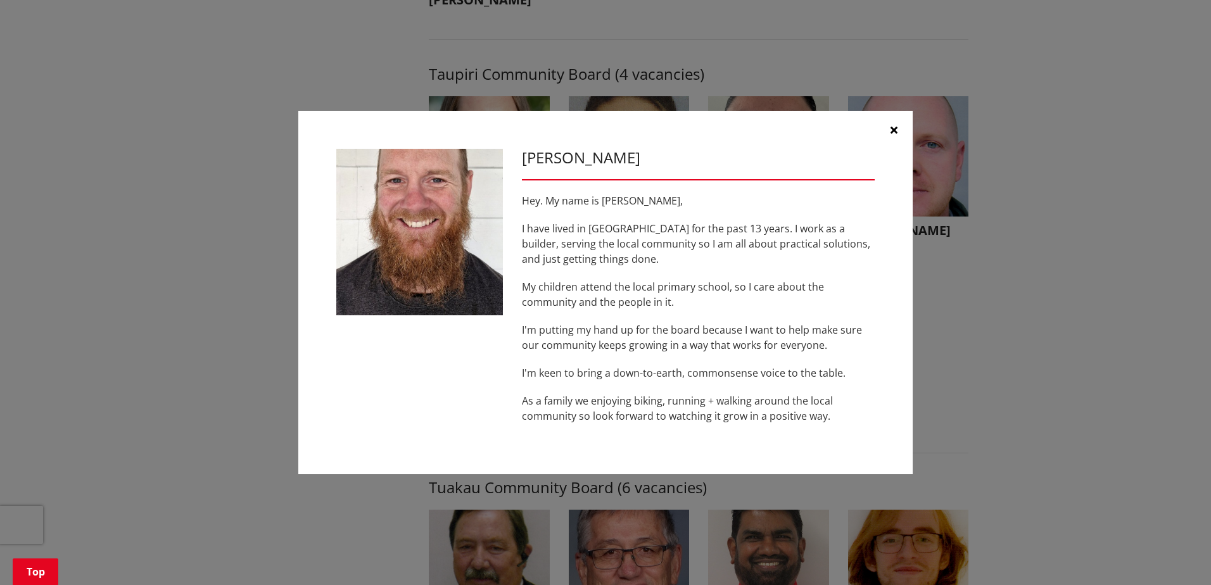
click at [893, 129] on icon "button" at bounding box center [894, 130] width 7 height 10
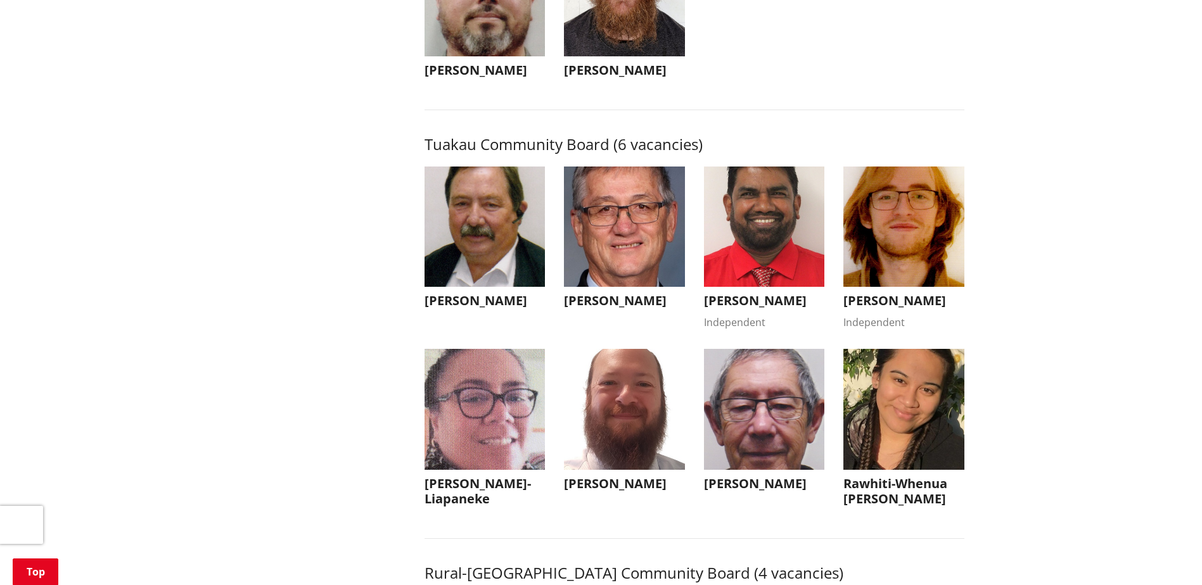
scroll to position [5449, 0]
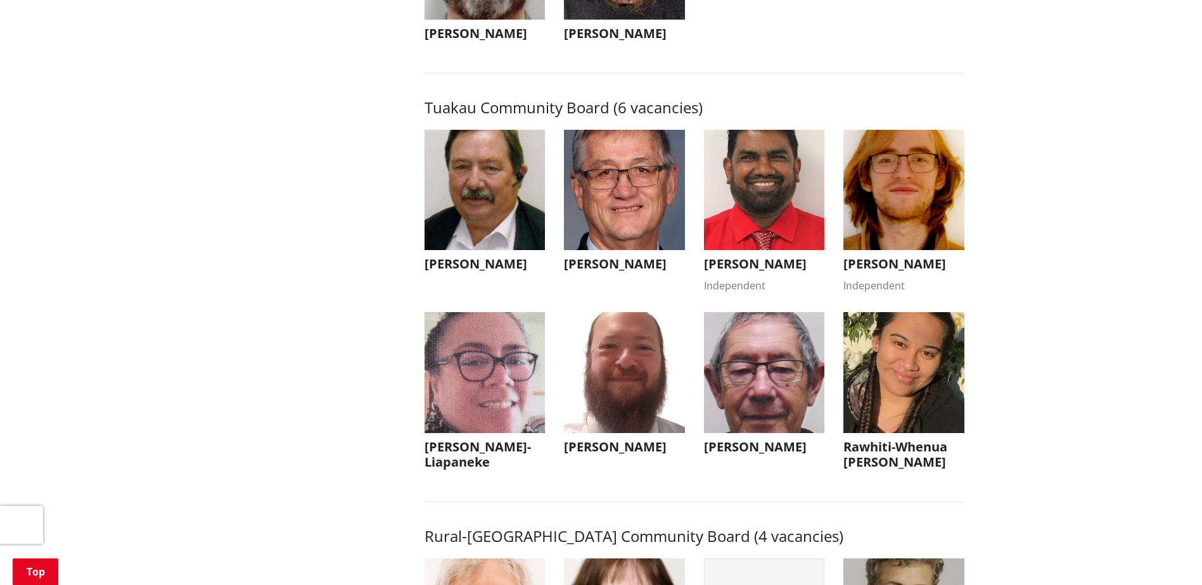
click at [892, 251] on img "button" at bounding box center [903, 190] width 121 height 121
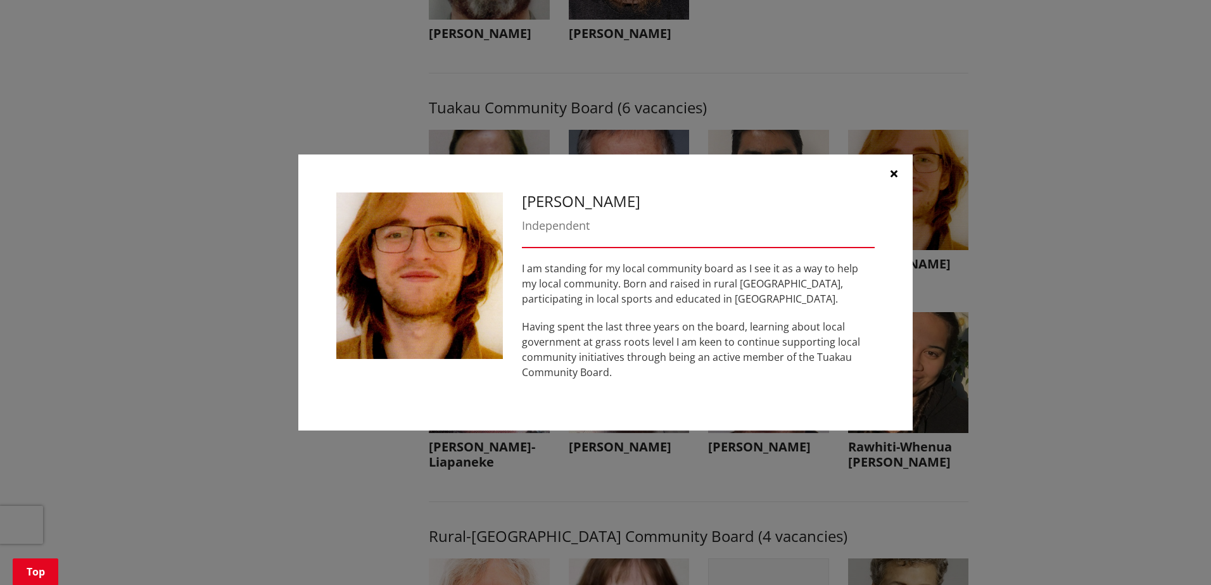
click at [894, 169] on icon "button" at bounding box center [894, 174] width 7 height 10
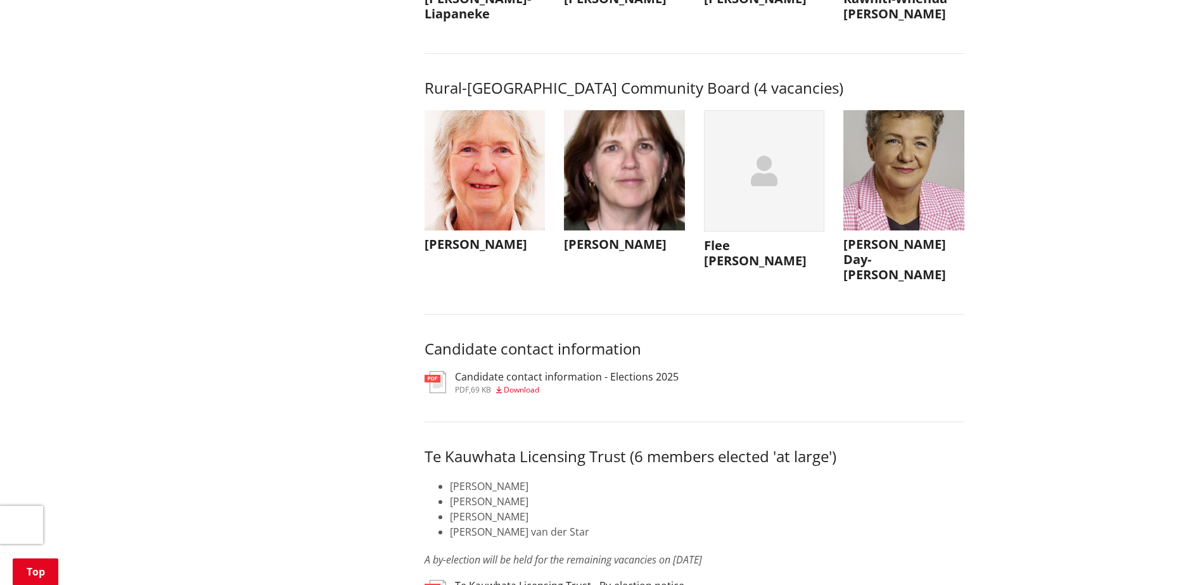
scroll to position [6019, 0]
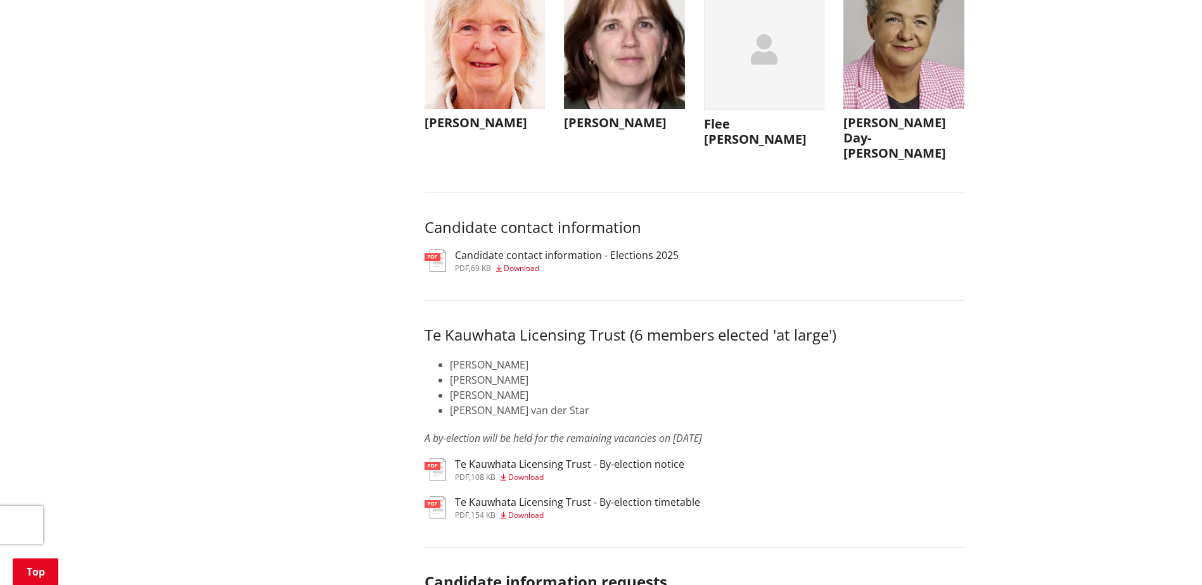
click at [581, 262] on h3 "Candidate contact information - Elections 2025" at bounding box center [567, 256] width 224 height 12
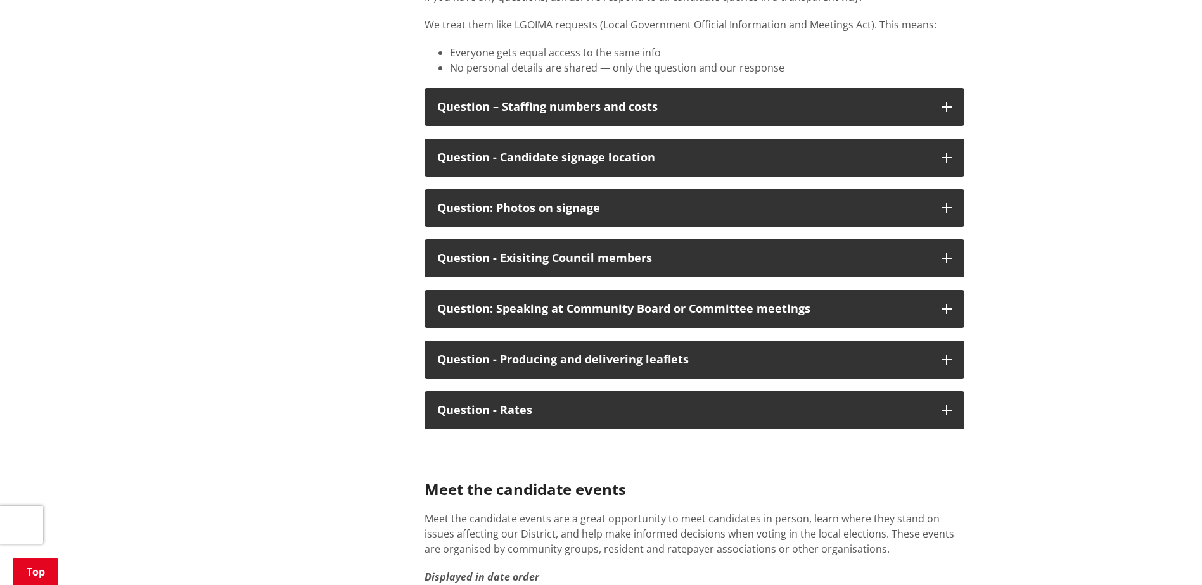
scroll to position [6653, 0]
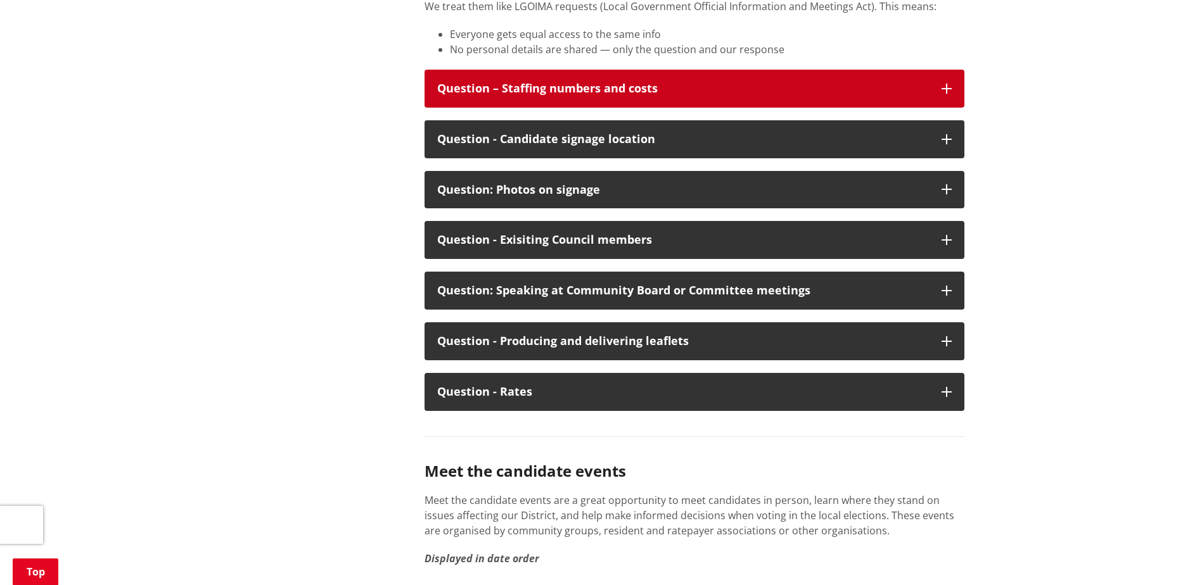
click at [640, 95] on div "Question – Staffing numbers and costs" at bounding box center [683, 88] width 492 height 13
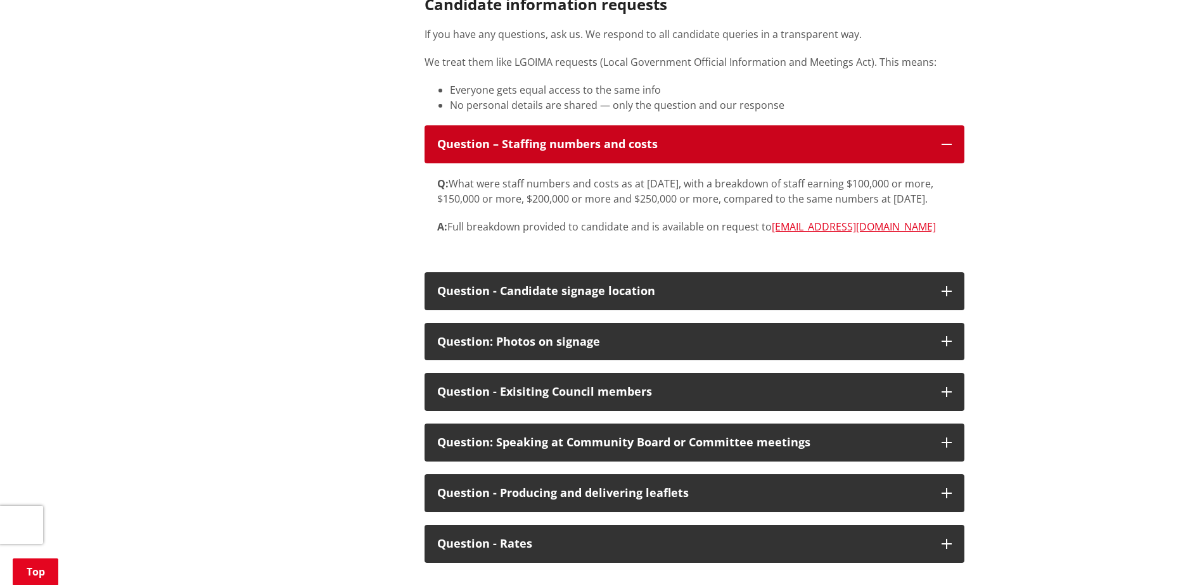
scroll to position [6526, 0]
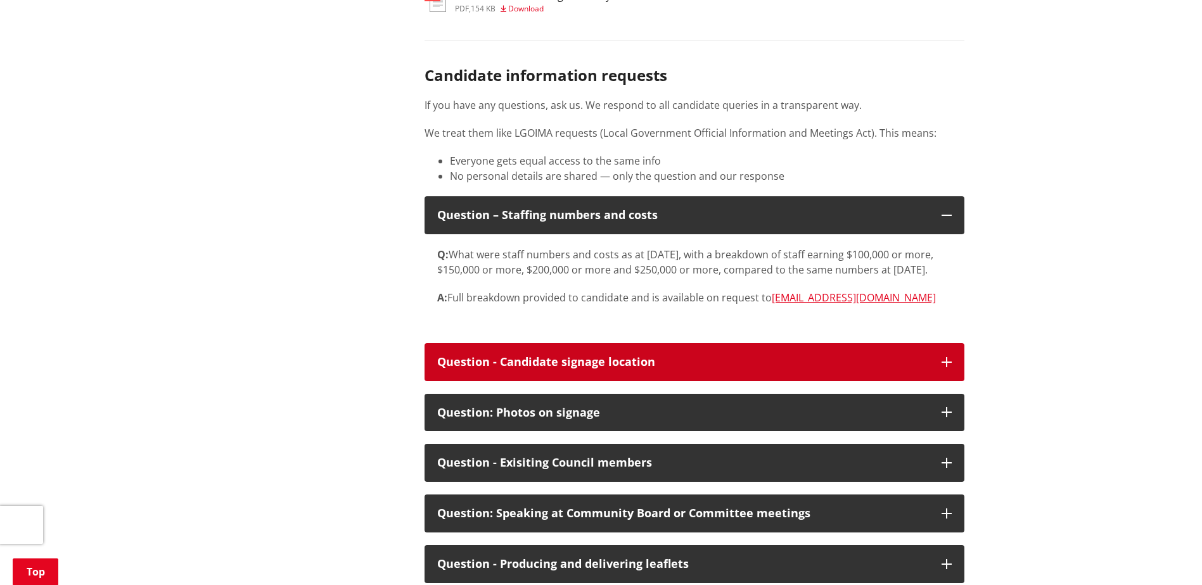
click at [597, 369] on div "Question - Candidate signage location" at bounding box center [683, 362] width 492 height 13
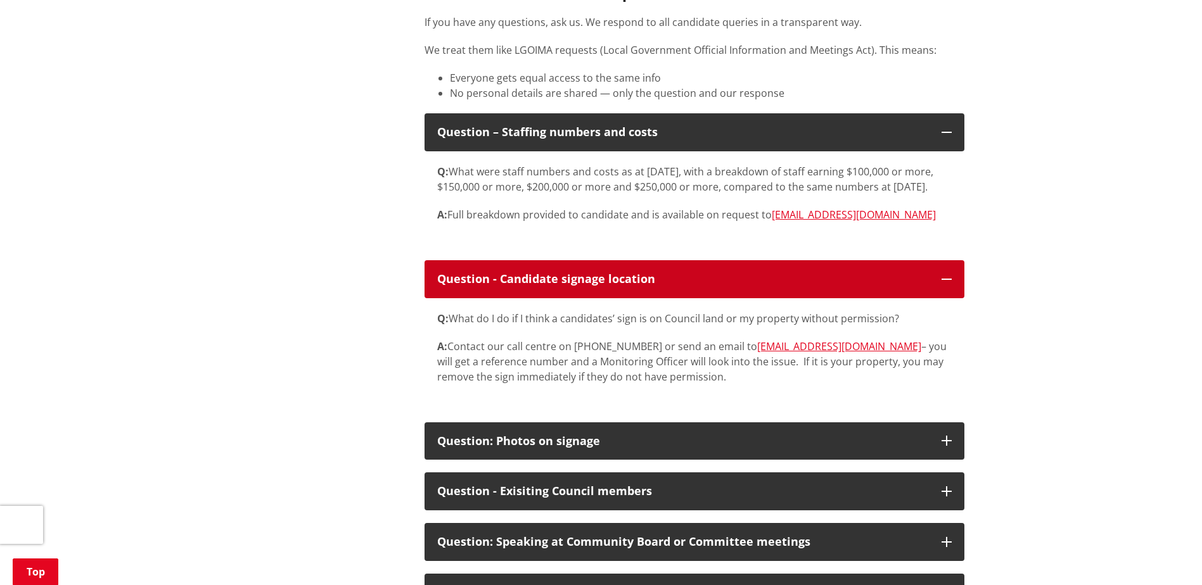
scroll to position [6716, 0]
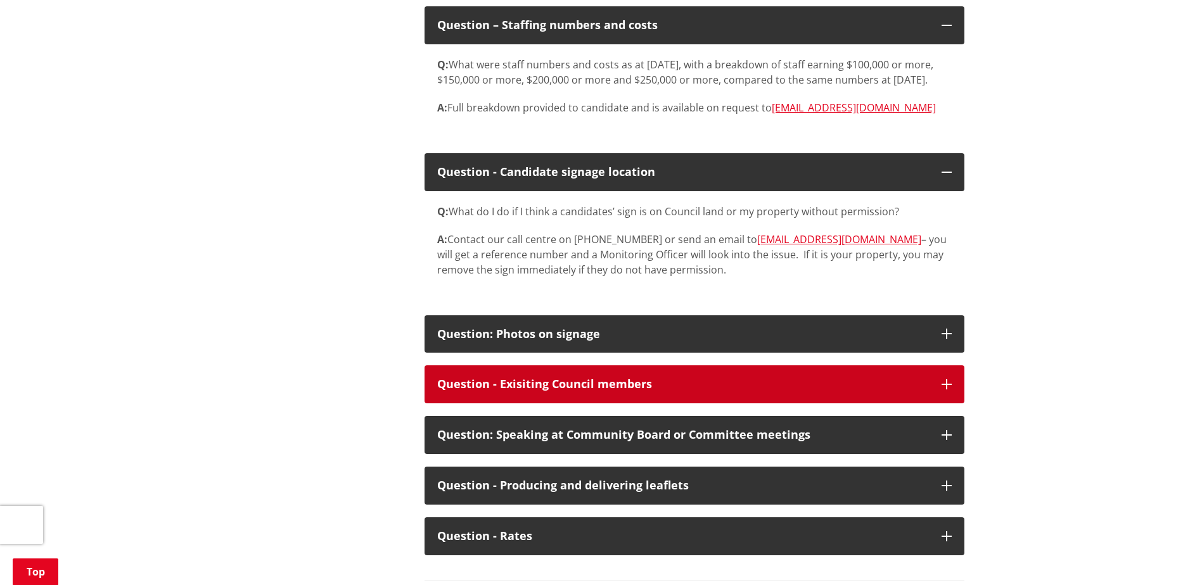
click at [595, 391] on div "Question - Exisiting Council members" at bounding box center [683, 384] width 492 height 13
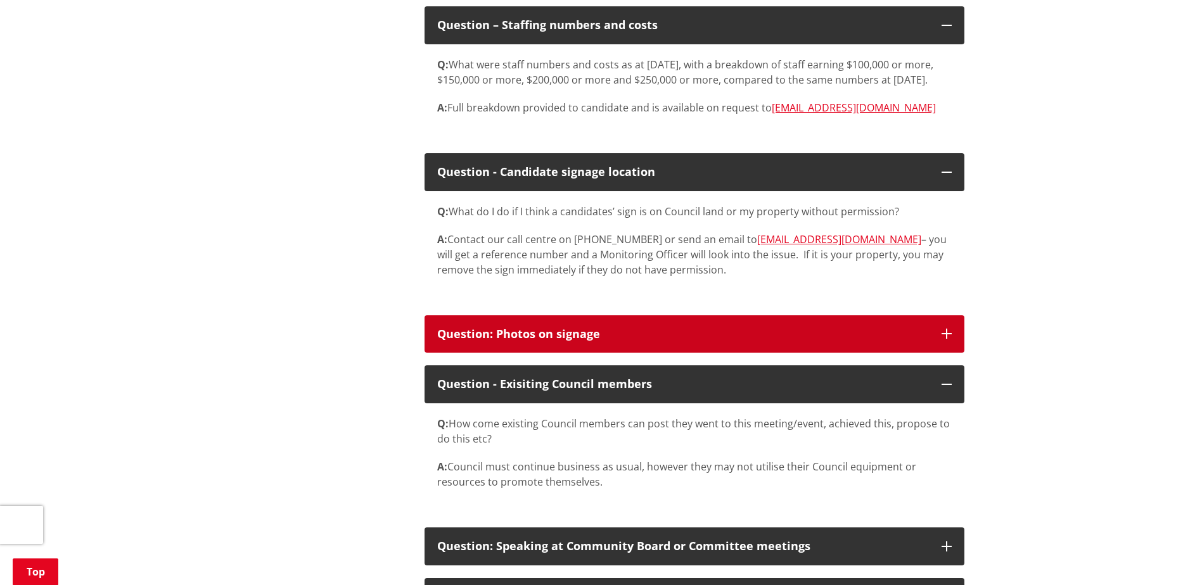
click at [611, 341] on div "Question: Photos on signage" at bounding box center [683, 334] width 492 height 13
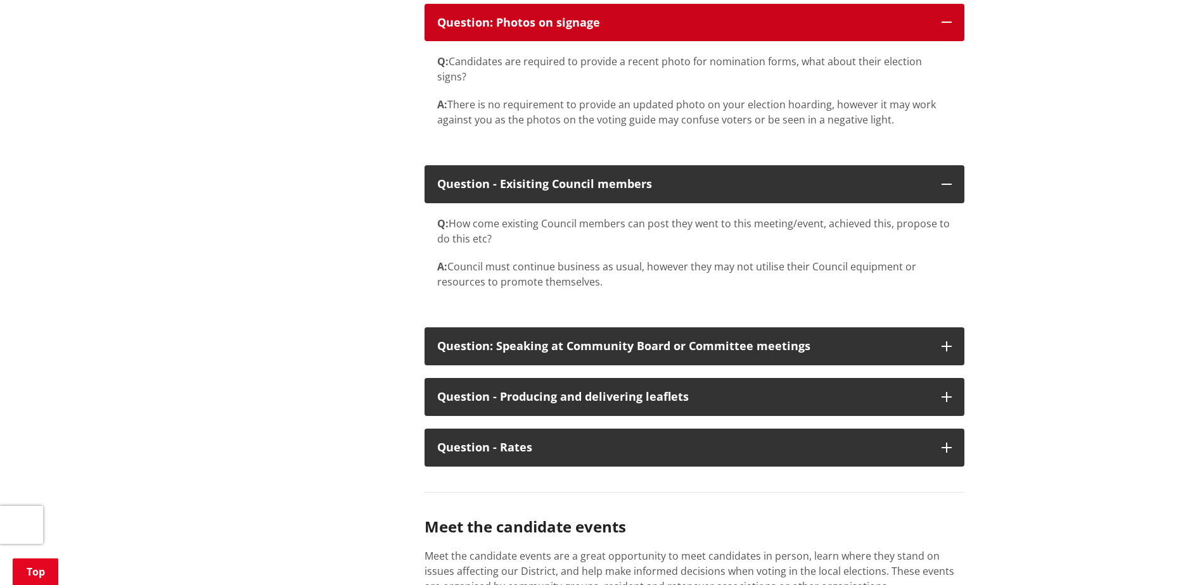
scroll to position [7033, 0]
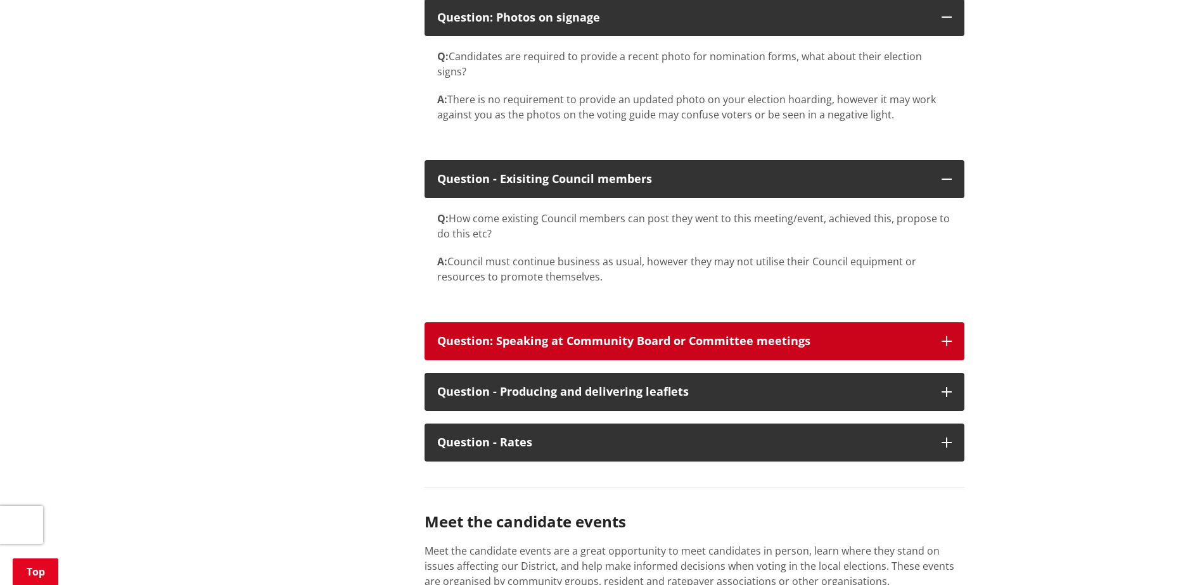
click at [713, 348] on div "Question: Speaking at Community Board or Committee meetings" at bounding box center [683, 341] width 492 height 13
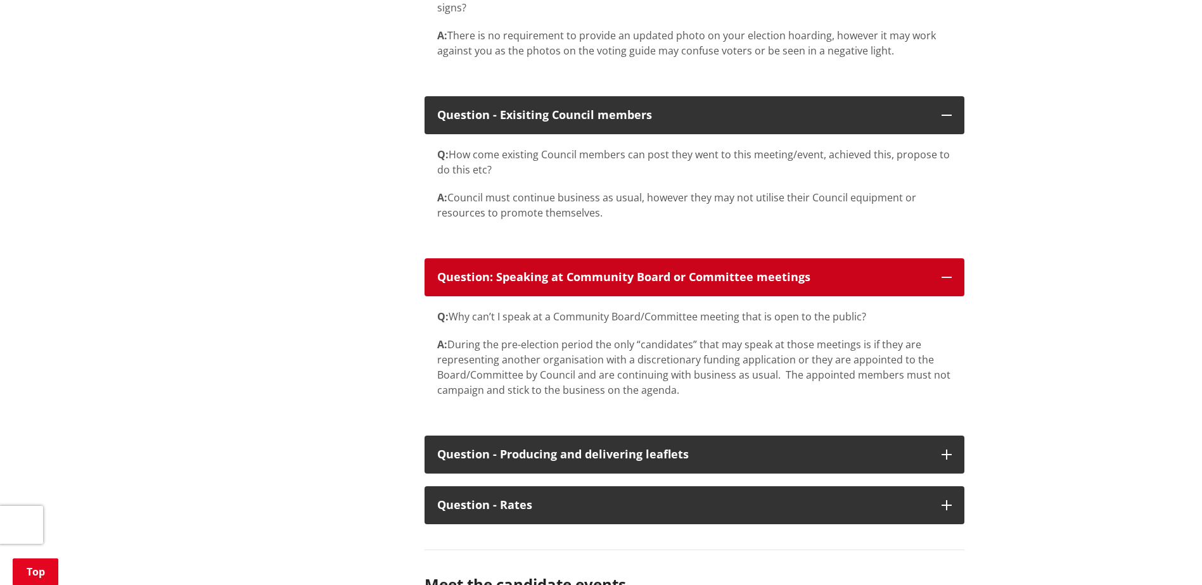
scroll to position [7223, 0]
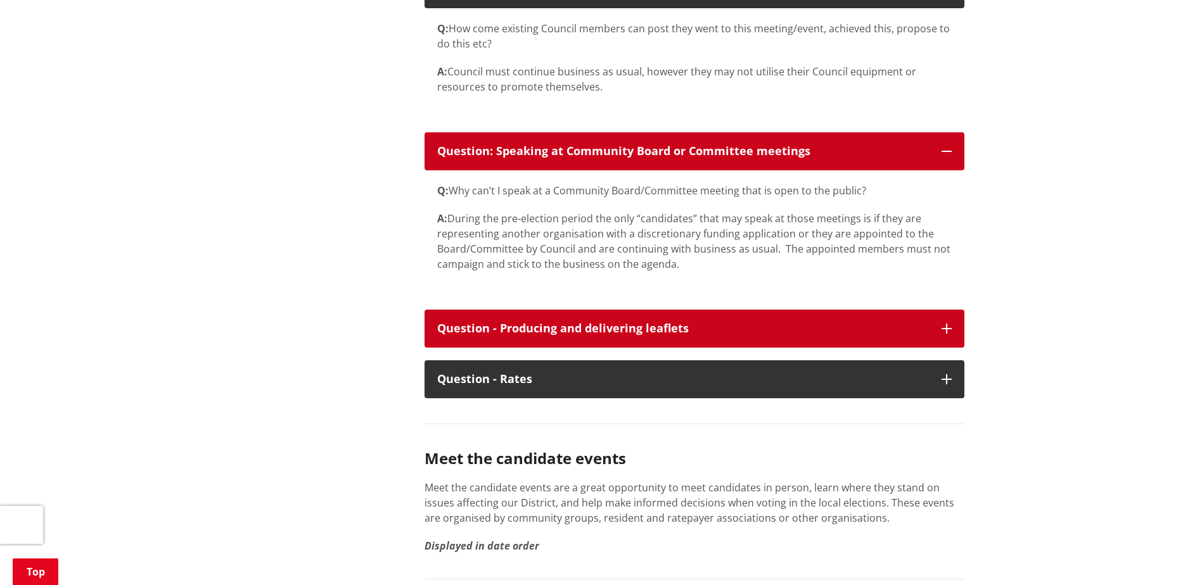
click at [708, 348] on button "Question - Producing and delivering leaflets" at bounding box center [695, 329] width 540 height 38
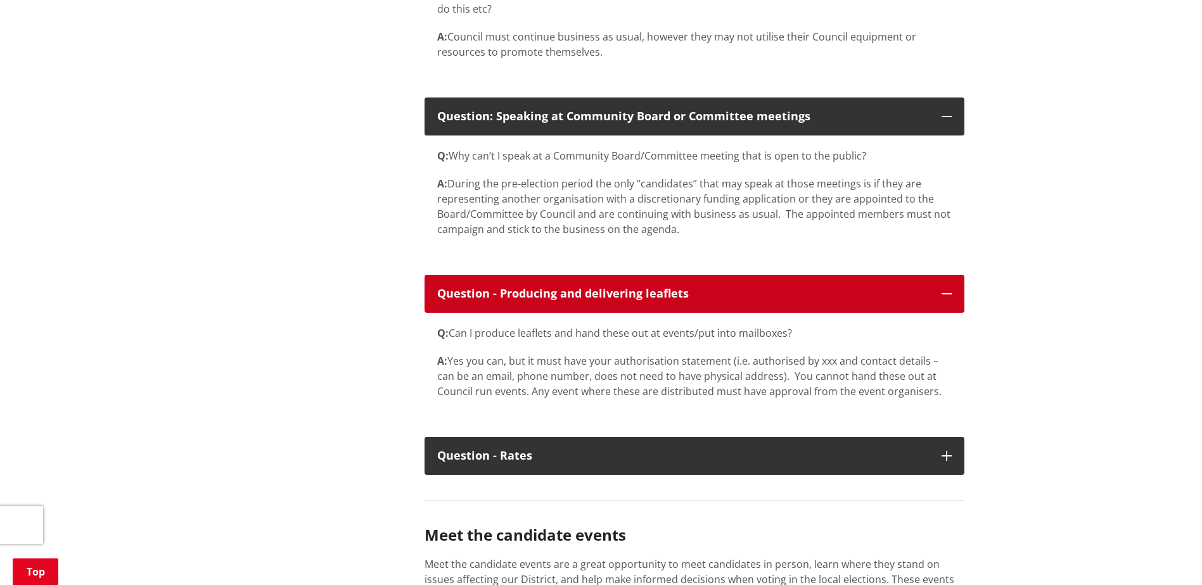
scroll to position [7287, 0]
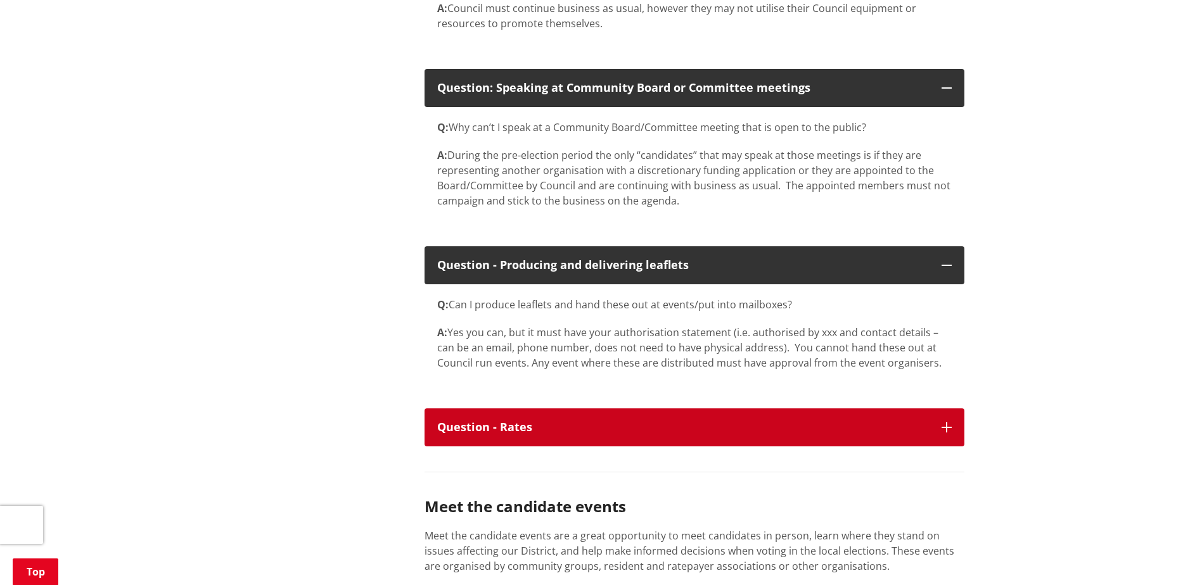
click at [641, 447] on button "Question - Rates" at bounding box center [695, 428] width 540 height 38
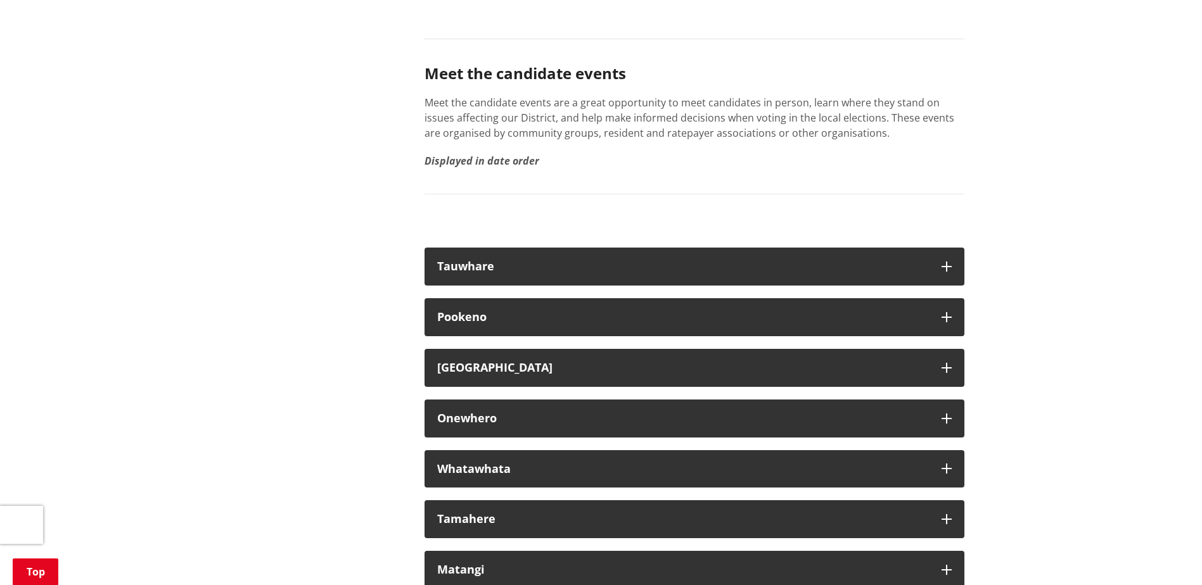
scroll to position [7983, 0]
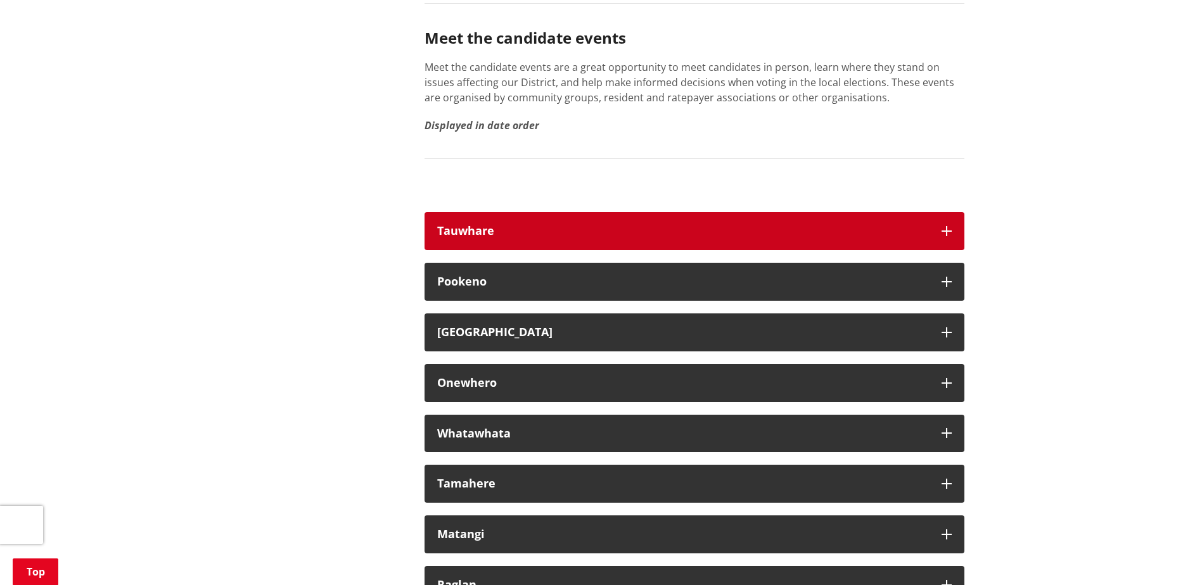
click at [561, 250] on button "Tauwhare" at bounding box center [695, 231] width 540 height 38
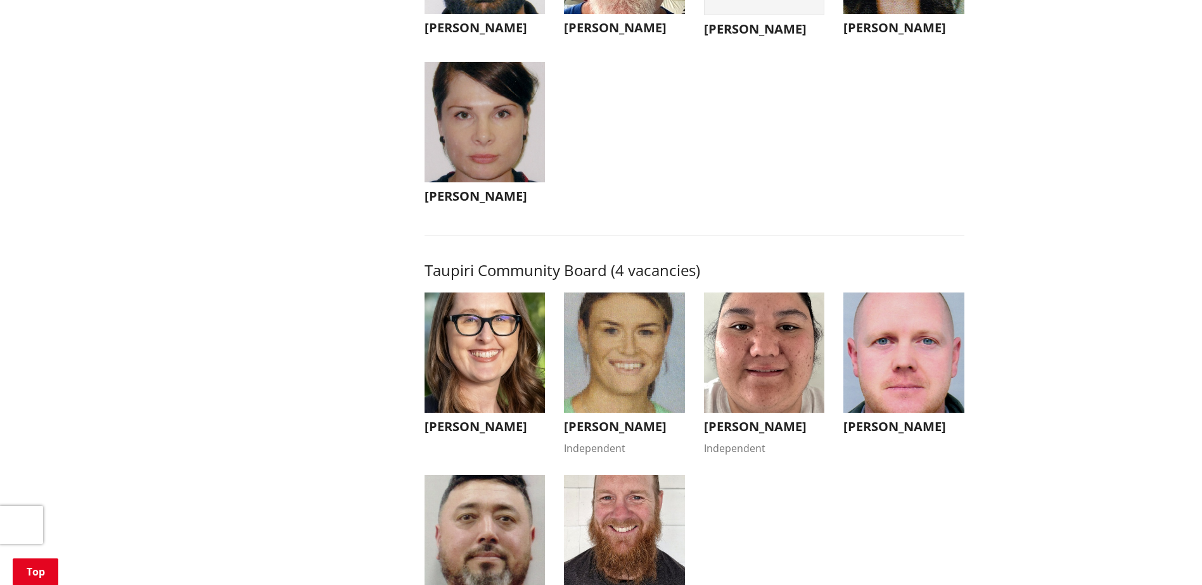
scroll to position [5443, 0]
